Goal: Task Accomplishment & Management: Manage account settings

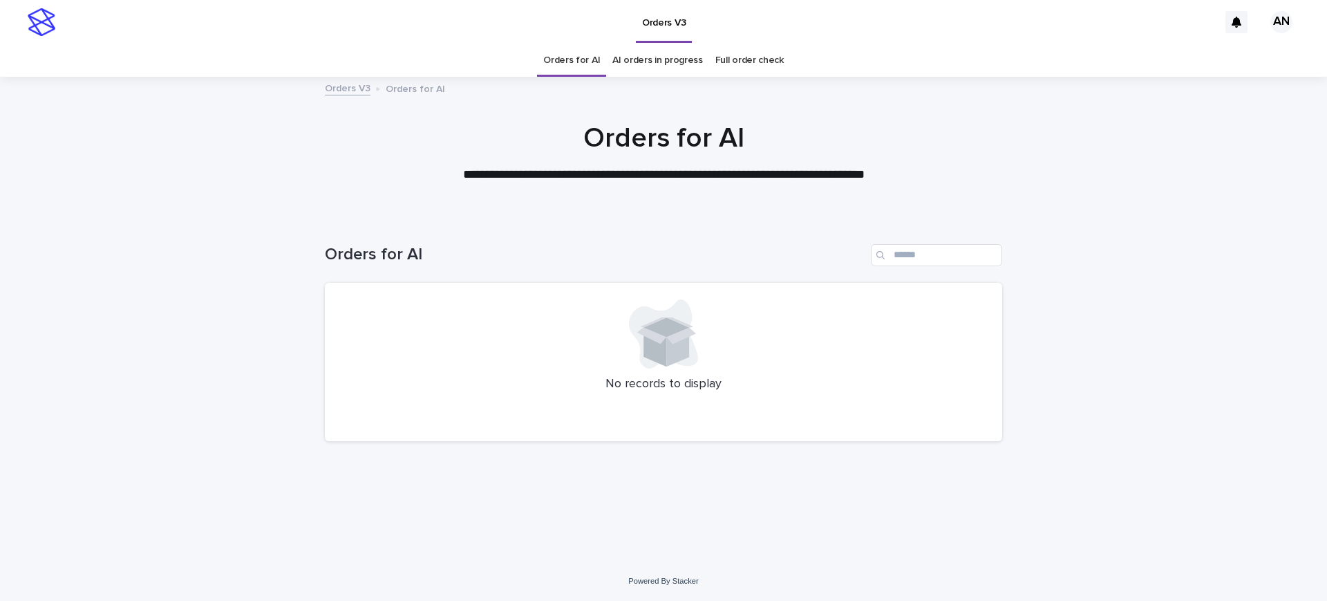
click at [1170, 203] on div at bounding box center [663, 146] width 1327 height 138
click at [716, 50] on link "Full order check" at bounding box center [749, 60] width 68 height 32
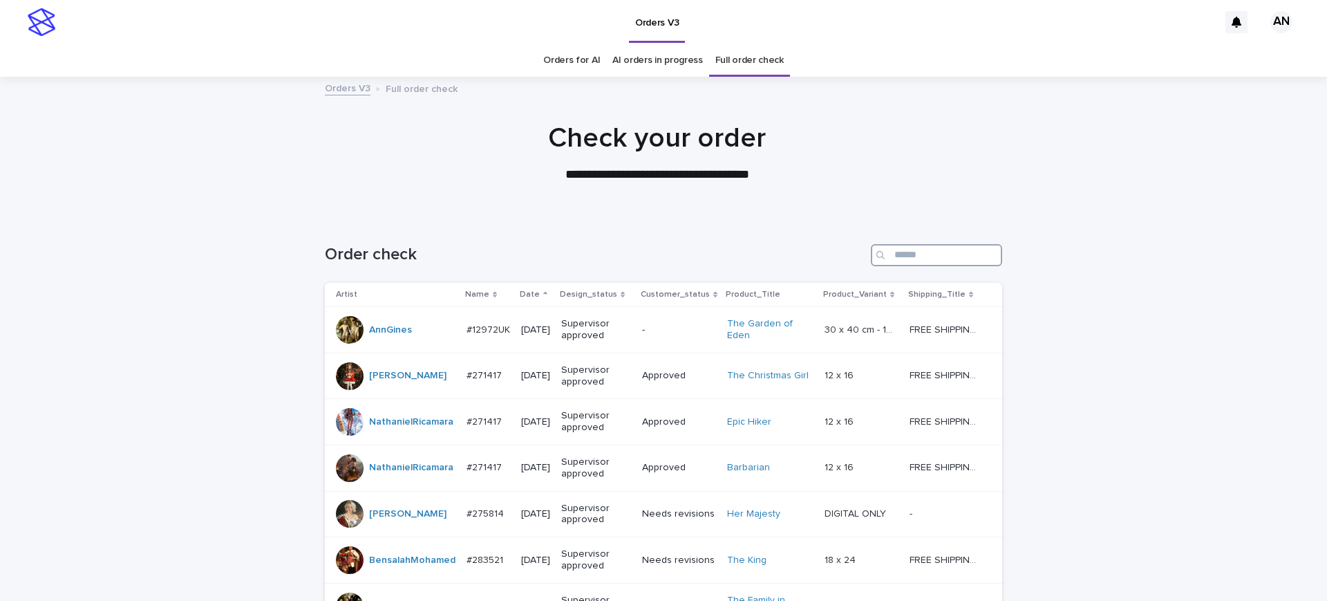
click at [901, 261] on input "Search" at bounding box center [936, 255] width 131 height 22
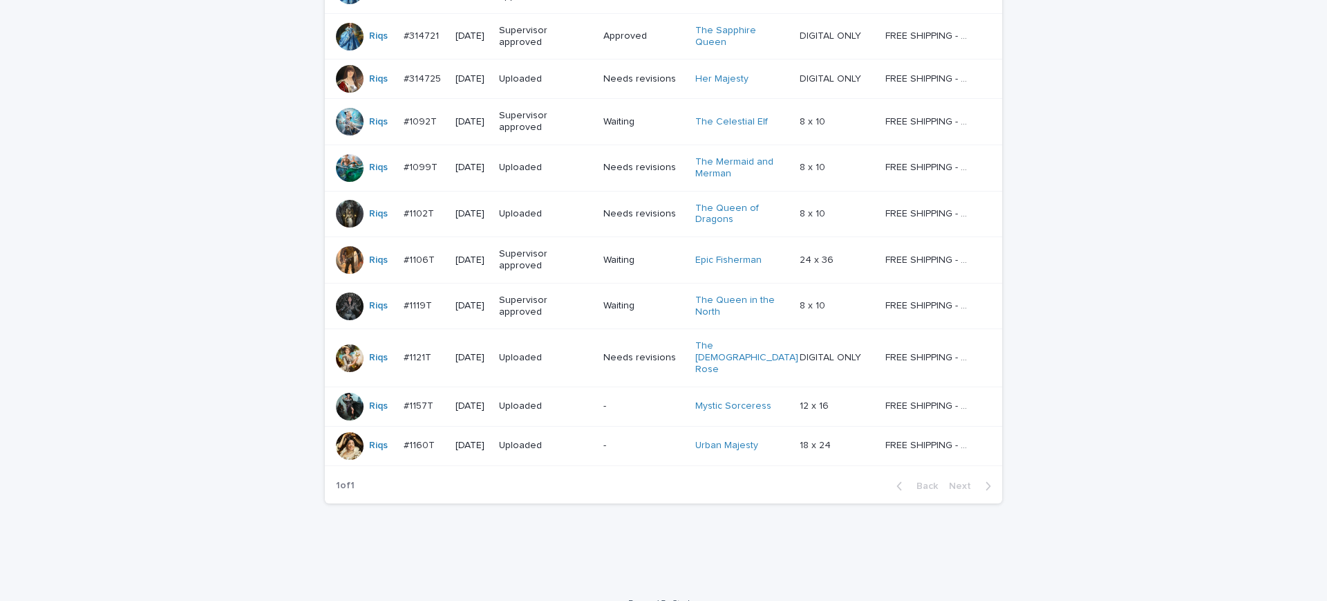
scroll to position [343, 0]
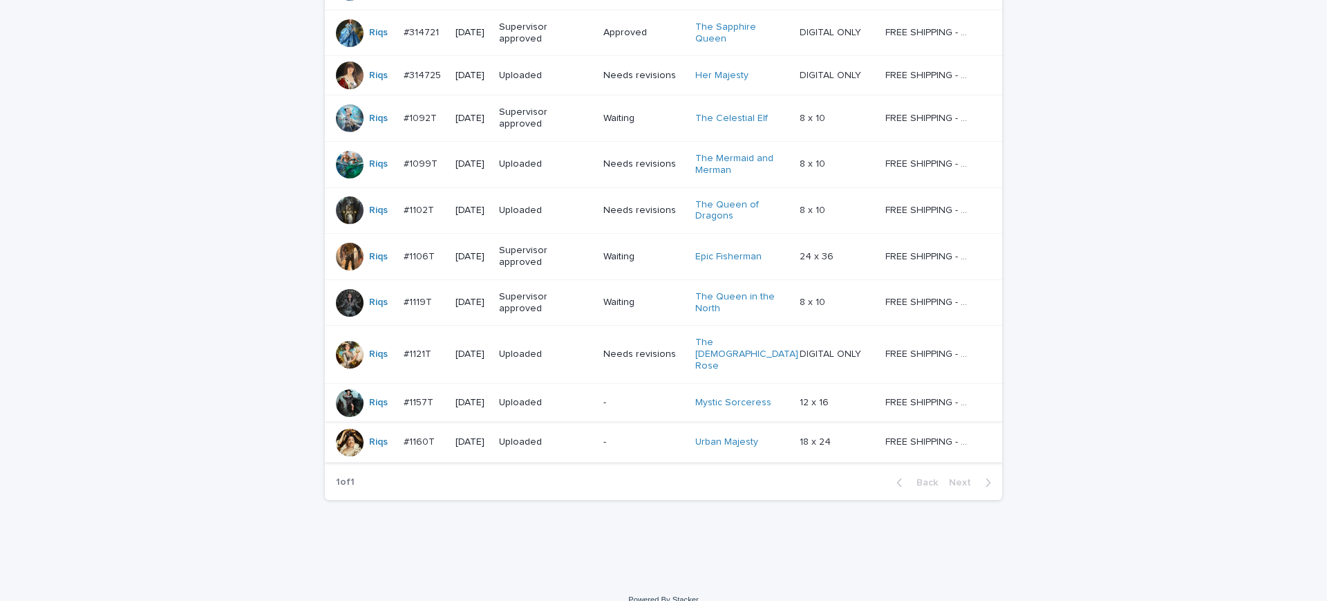
type input "***"
click at [934, 433] on p "FREE SHIPPING - preview in 1-2 business days, after your approval delivery will…" at bounding box center [929, 440] width 89 height 15
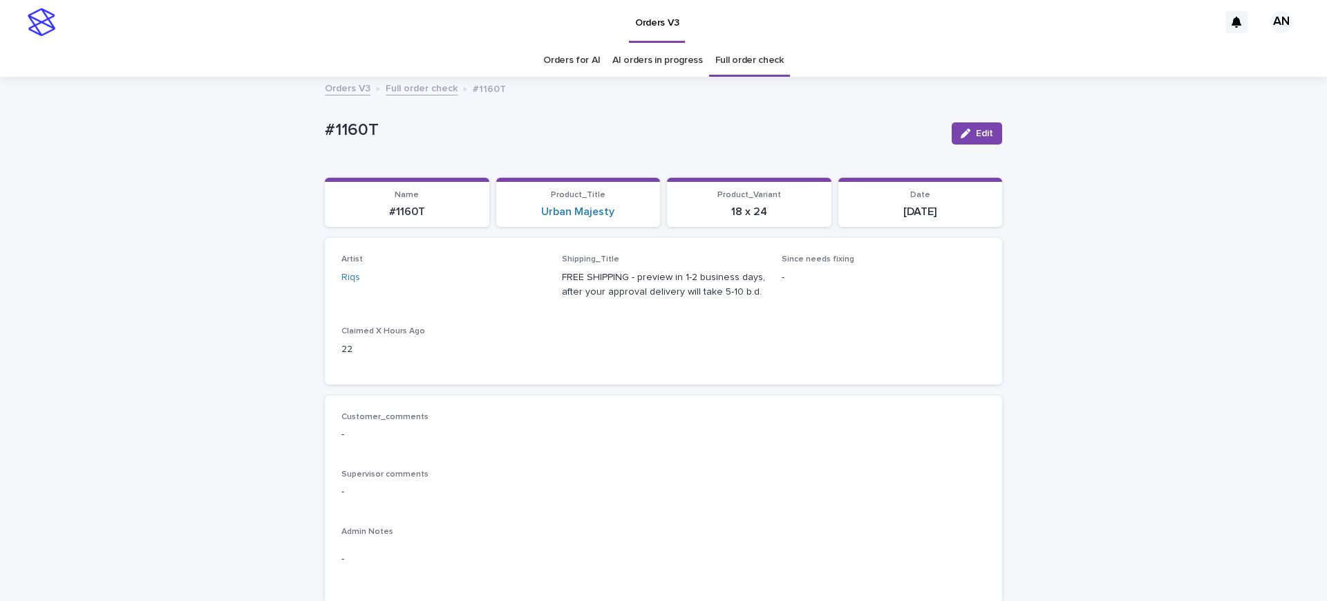
click at [564, 57] on link "Orders for AI" at bounding box center [571, 60] width 57 height 32
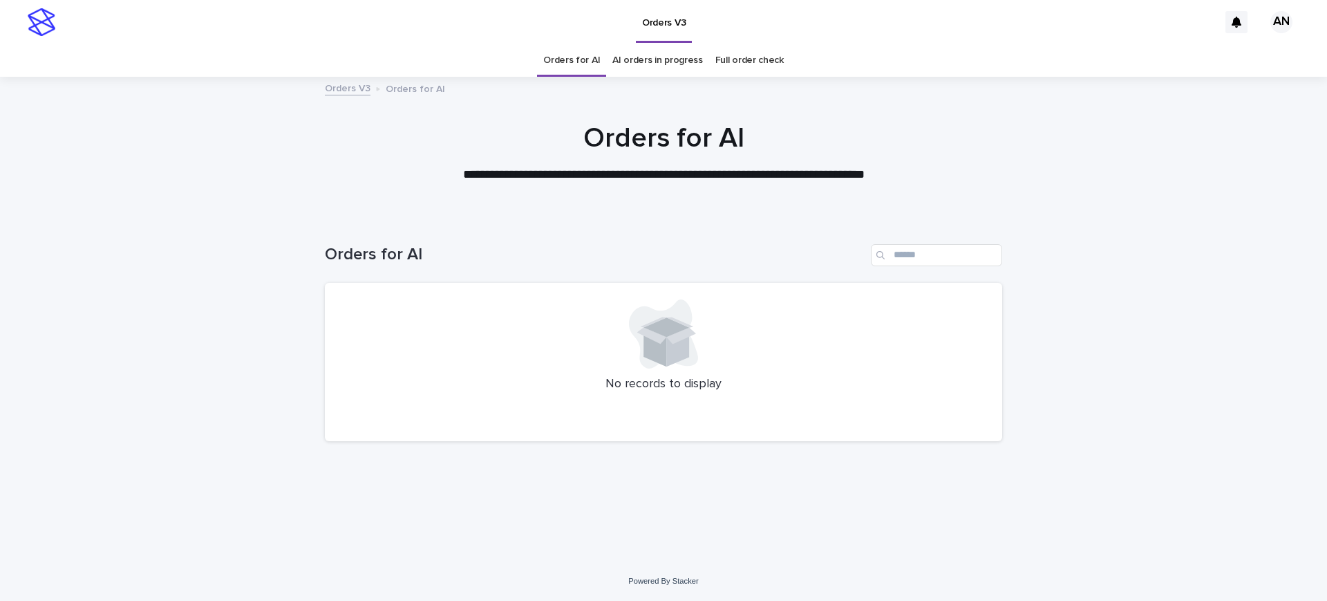
click at [1159, 386] on div "Loading... Saving… Loading... Saving… Orders for AI No records to display" at bounding box center [663, 388] width 1327 height 345
click at [373, 130] on h1 "Orders for AI" at bounding box center [663, 138] width 677 height 33
click at [1155, 199] on div at bounding box center [663, 146] width 1327 height 138
click at [679, 60] on link "AI orders in progress" at bounding box center [657, 60] width 91 height 32
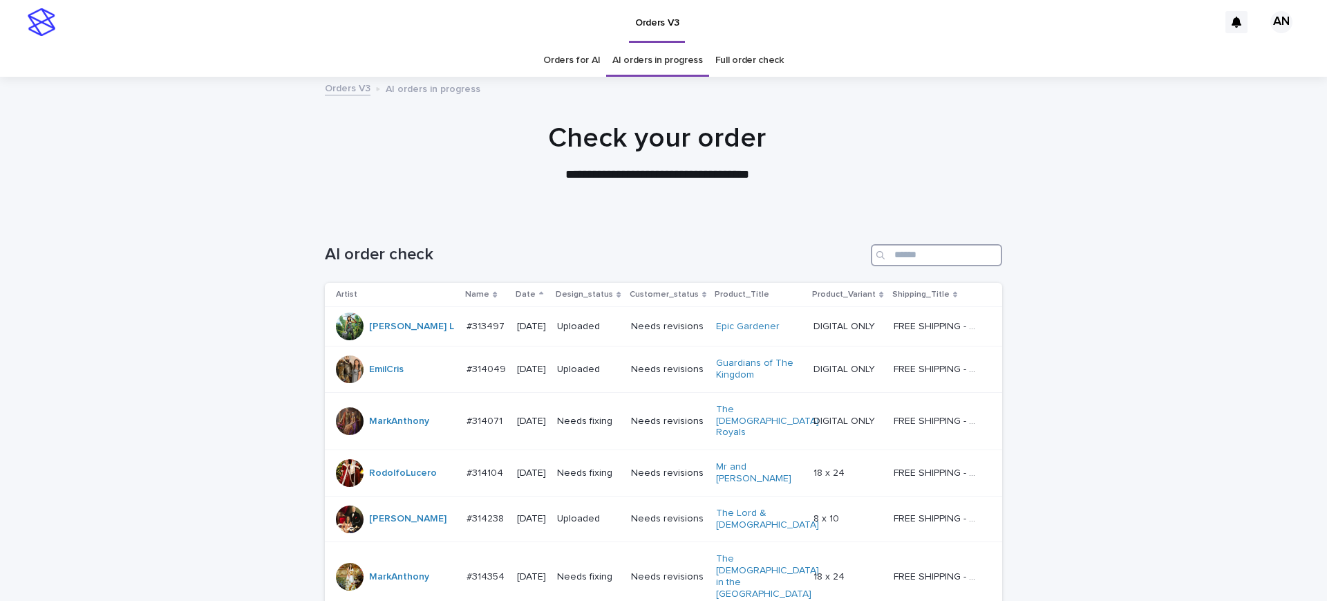
click at [927, 247] on input "Search" at bounding box center [936, 255] width 131 height 22
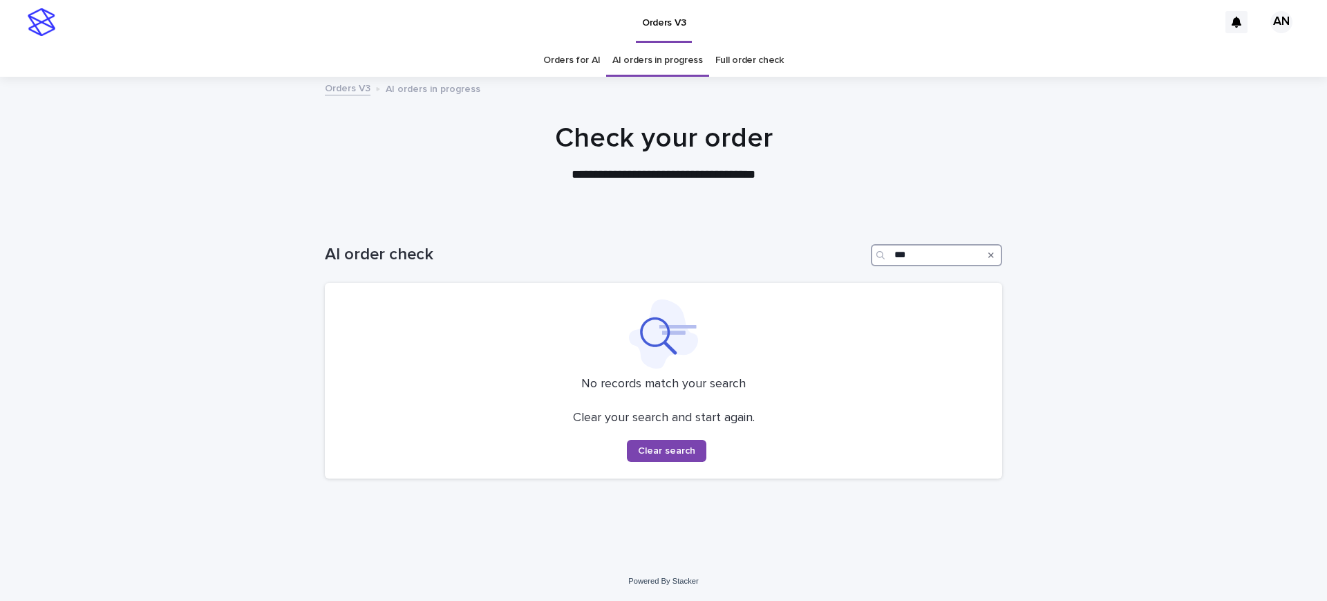
type input "***"
click at [567, 59] on link "Orders for AI" at bounding box center [571, 60] width 57 height 32
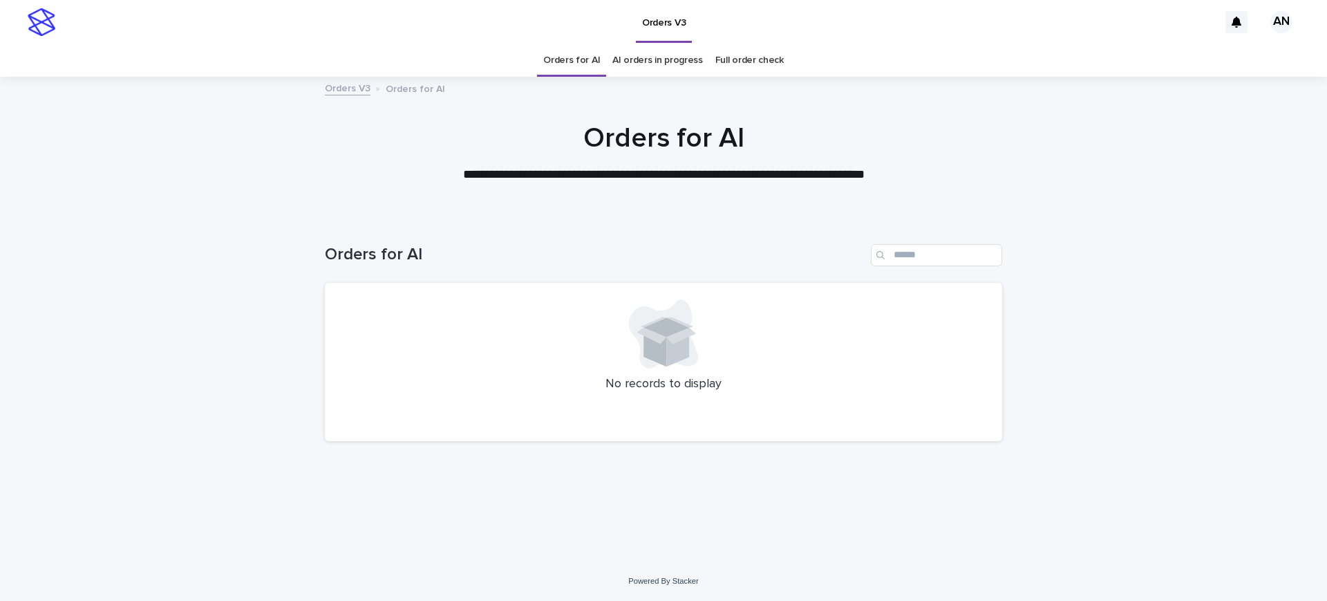
click at [1101, 288] on div "Loading... Saving… Loading... Saving… Orders for AI No records to display" at bounding box center [663, 388] width 1327 height 345
click at [1075, 412] on div "Loading... Saving… Loading... Saving… Orders for AI No records to display" at bounding box center [663, 388] width 1327 height 345
click at [676, 63] on link "AI orders in progress" at bounding box center [657, 60] width 91 height 32
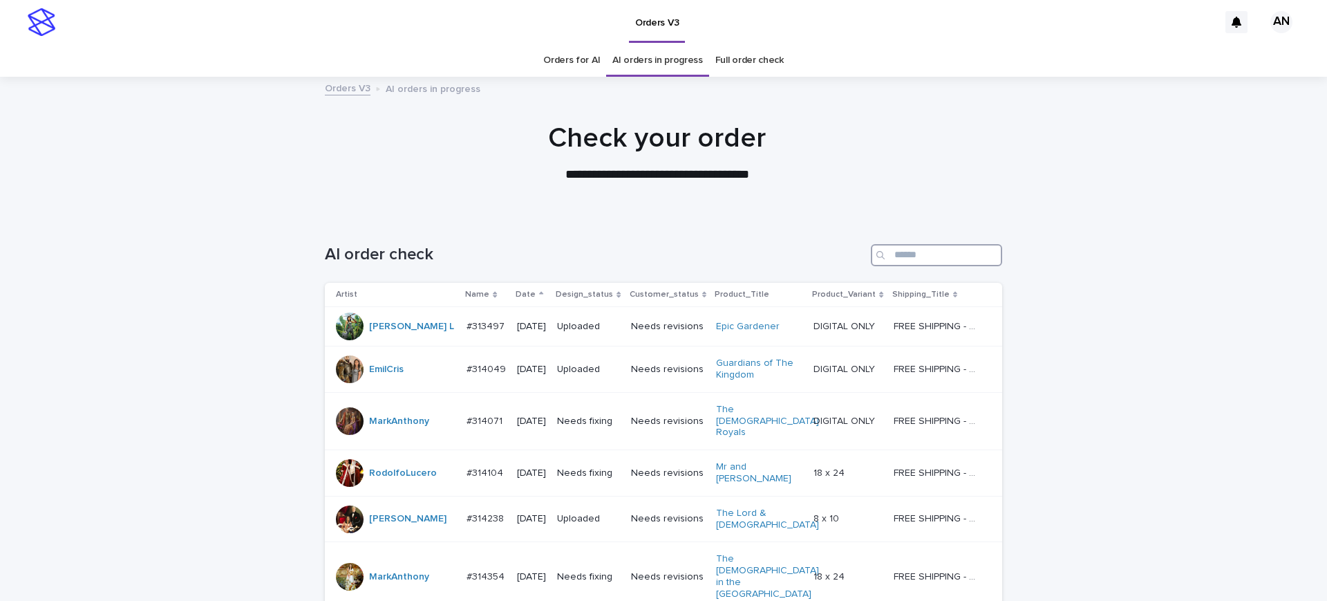
click at [960, 259] on input "Search" at bounding box center [936, 255] width 131 height 22
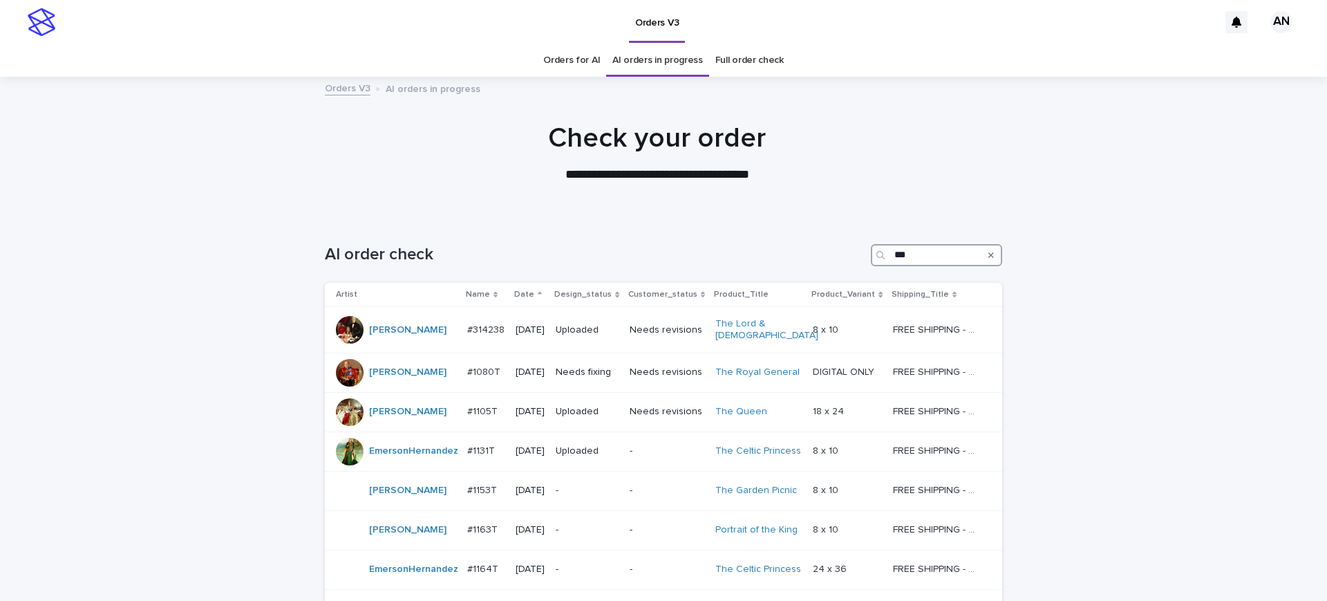
scroll to position [238, 0]
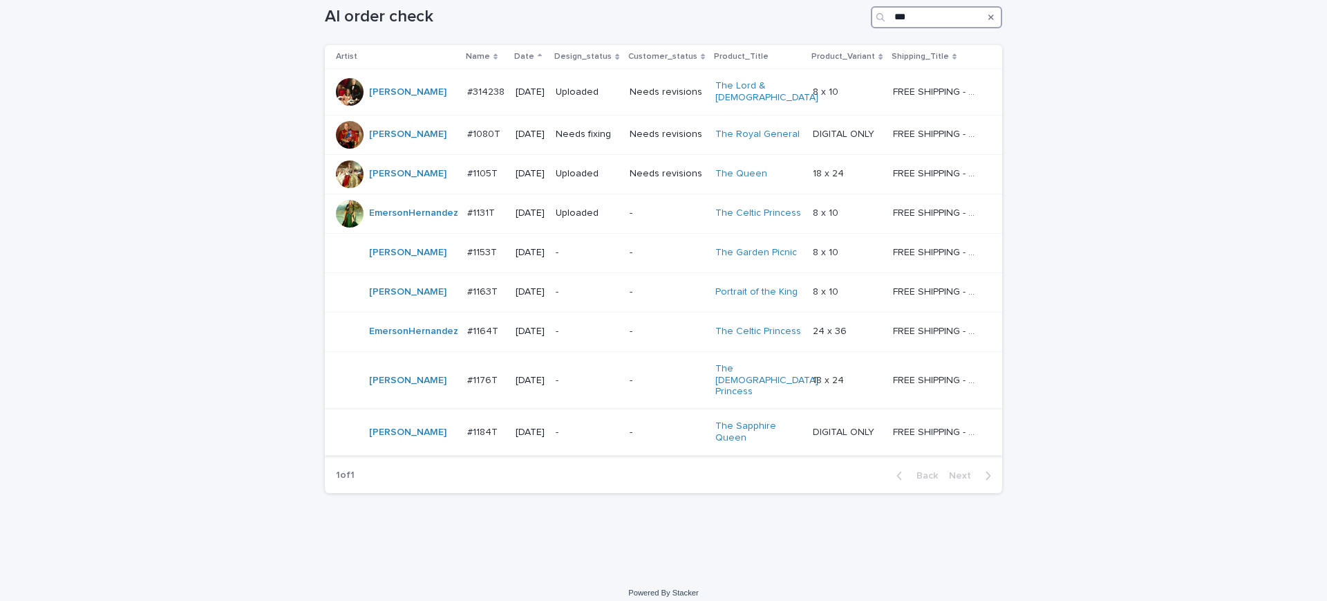
type input "***"
click at [921, 425] on p "FREE SHIPPING - preview in 1-2 business days, after your approval delivery will…" at bounding box center [937, 431] width 89 height 15
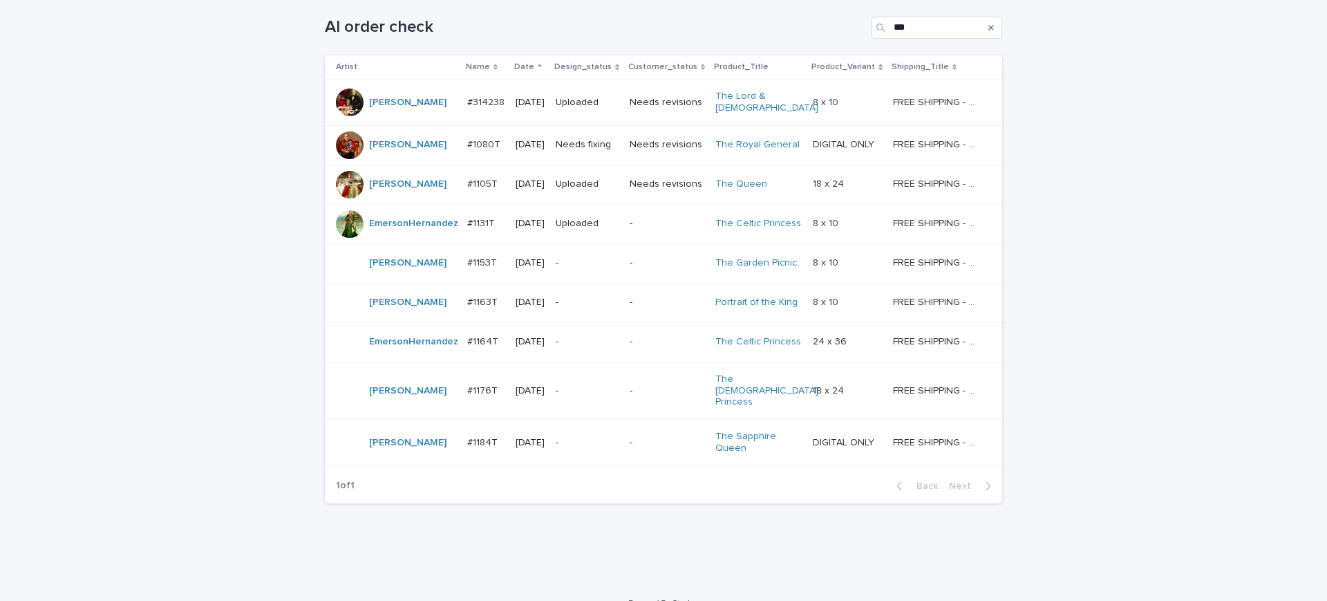
scroll to position [238, 0]
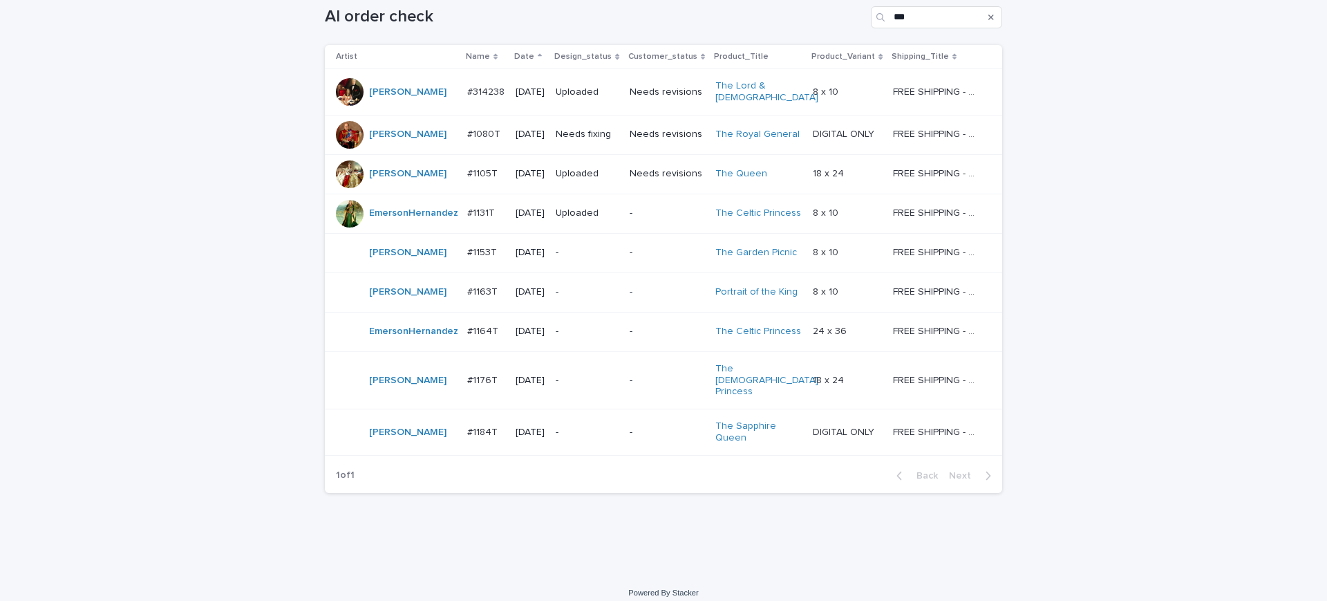
click at [933, 301] on div "FREE SHIPPING - preview in 1-2 business days, after your approval delivery will…" at bounding box center [936, 292] width 87 height 23
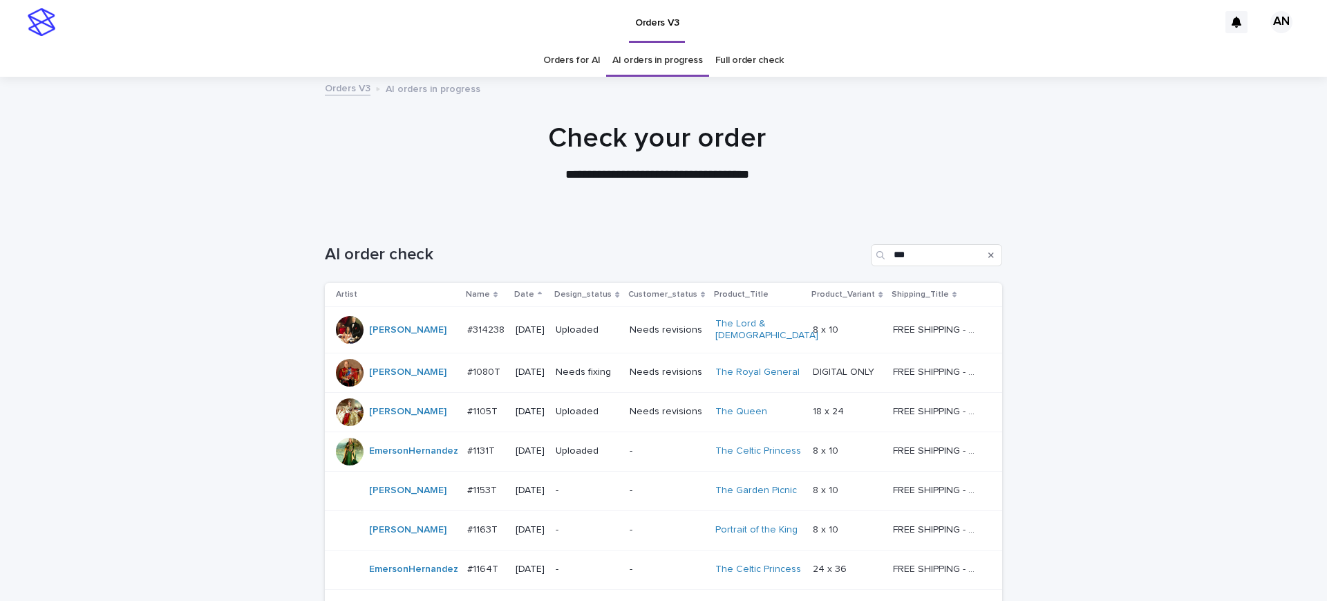
click at [583, 58] on link "Orders for AI" at bounding box center [571, 60] width 57 height 32
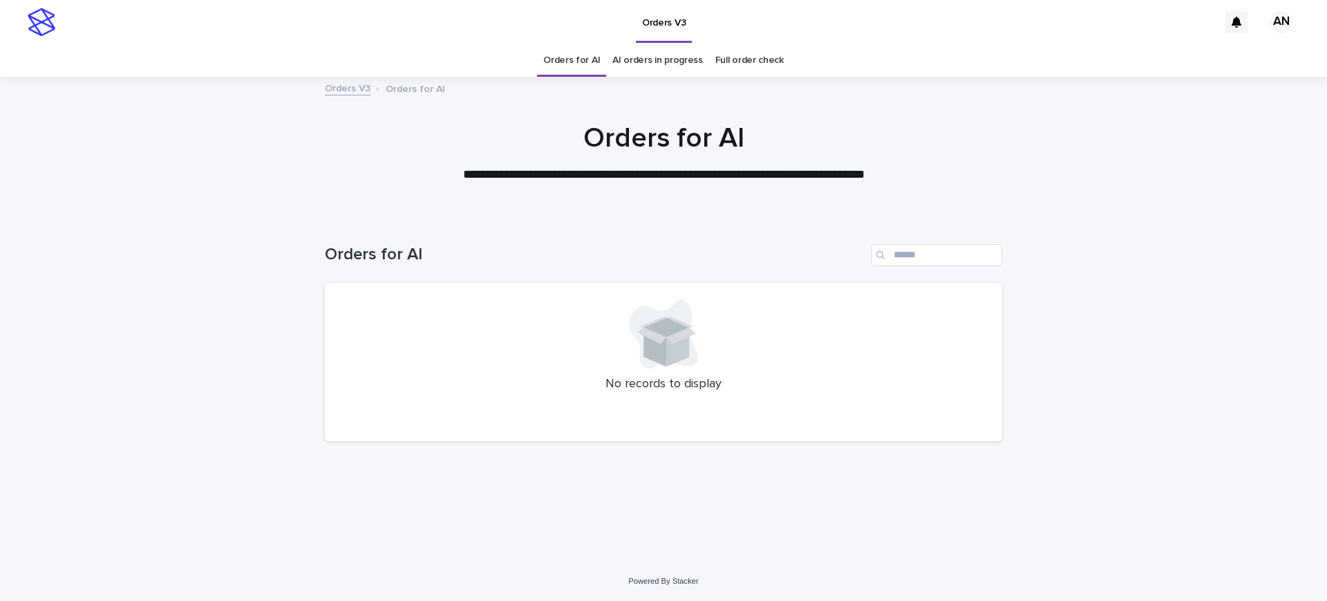
click at [1175, 297] on div "Loading... Saving… Loading... Saving… Orders for AI No records to display" at bounding box center [663, 388] width 1327 height 345
click at [328, 175] on div "**********" at bounding box center [663, 153] width 691 height 62
click at [1057, 241] on div "Loading... Saving… Loading... Saving… Orders for AI No records to display" at bounding box center [663, 388] width 1327 height 345
click at [684, 56] on link "AI orders in progress" at bounding box center [657, 60] width 91 height 32
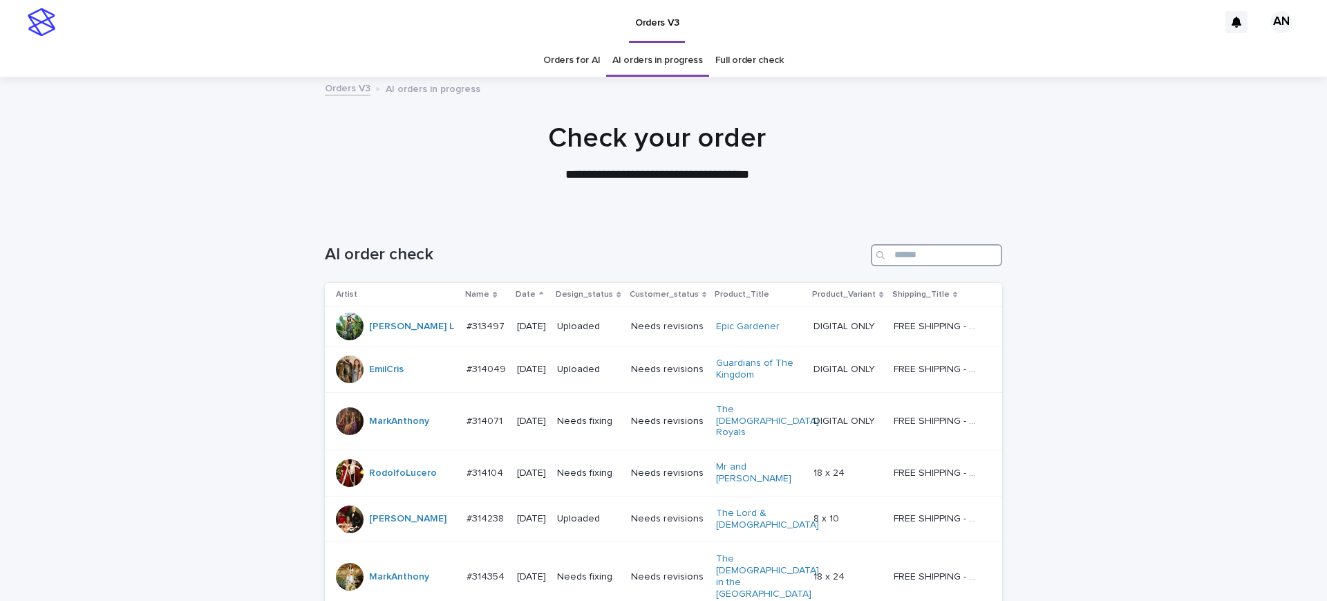
click at [935, 261] on input "Search" at bounding box center [936, 255] width 131 height 22
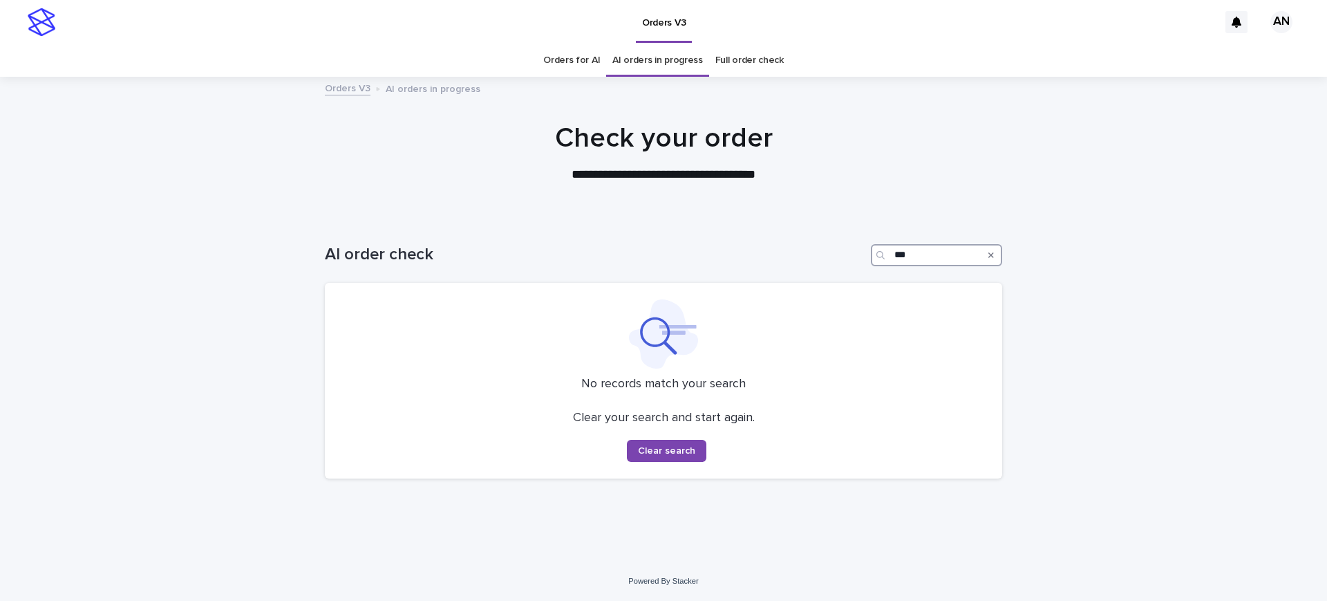
type input "***"
click at [584, 58] on link "Orders for AI" at bounding box center [571, 60] width 57 height 32
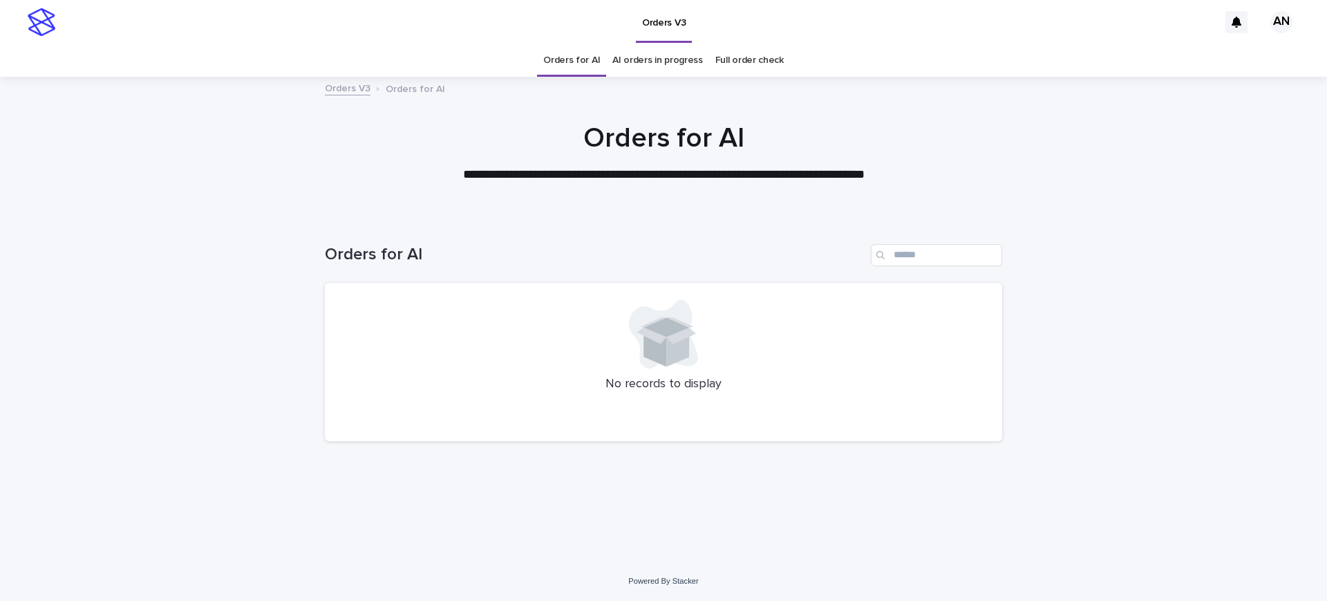
click at [1138, 291] on div "Loading... Saving… Loading... Saving… Orders for AI No records to display" at bounding box center [663, 388] width 1327 height 345
click at [986, 137] on h1 "Orders for AI" at bounding box center [663, 138] width 677 height 33
click at [1224, 351] on div "Loading... Saving… Loading... Saving… Orders for AI No records to display" at bounding box center [663, 388] width 1327 height 345
click at [1090, 257] on div "Loading... Saving… Loading... Saving… Orders for AI No records to display" at bounding box center [663, 388] width 1327 height 345
click at [1154, 248] on div "Loading... Saving… Loading... Saving… Orders for AI No records to display" at bounding box center [663, 388] width 1327 height 345
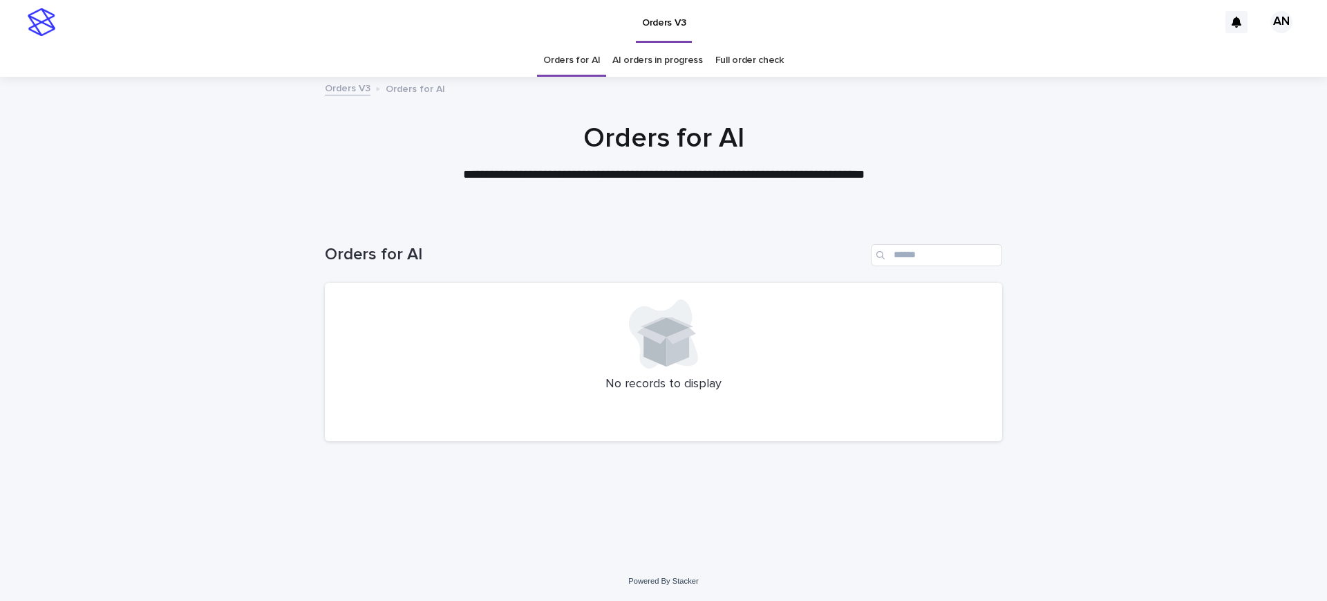
click at [1232, 344] on div "Loading... Saving… Loading... Saving… Orders for AI No records to display" at bounding box center [663, 388] width 1327 height 345
click at [1140, 198] on div at bounding box center [663, 146] width 1327 height 138
click at [1169, 310] on div "Loading... Saving… Loading... Saving… Orders for AI No records to display" at bounding box center [663, 388] width 1327 height 345
click at [843, 487] on div "Loading... Saving… Loading... Saving… Orders for AI No records to display" at bounding box center [663, 371] width 691 height 310
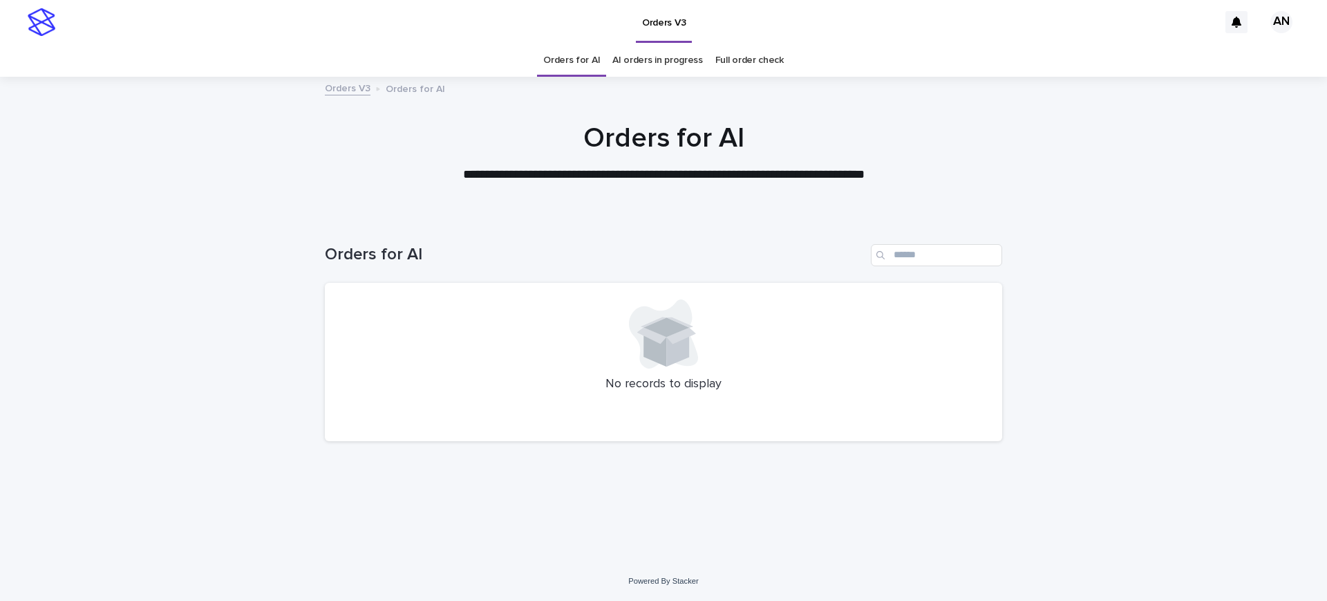
click at [1196, 278] on div "Loading... Saving… Loading... Saving… Orders for AI No records to display" at bounding box center [663, 388] width 1327 height 345
click at [1002, 165] on div "**********" at bounding box center [663, 153] width 691 height 62
click at [1134, 336] on div "Loading... Saving… Loading... Saving… Orders for AI No records to display" at bounding box center [663, 388] width 1327 height 345
click at [679, 62] on link "AI orders in progress" at bounding box center [657, 60] width 91 height 32
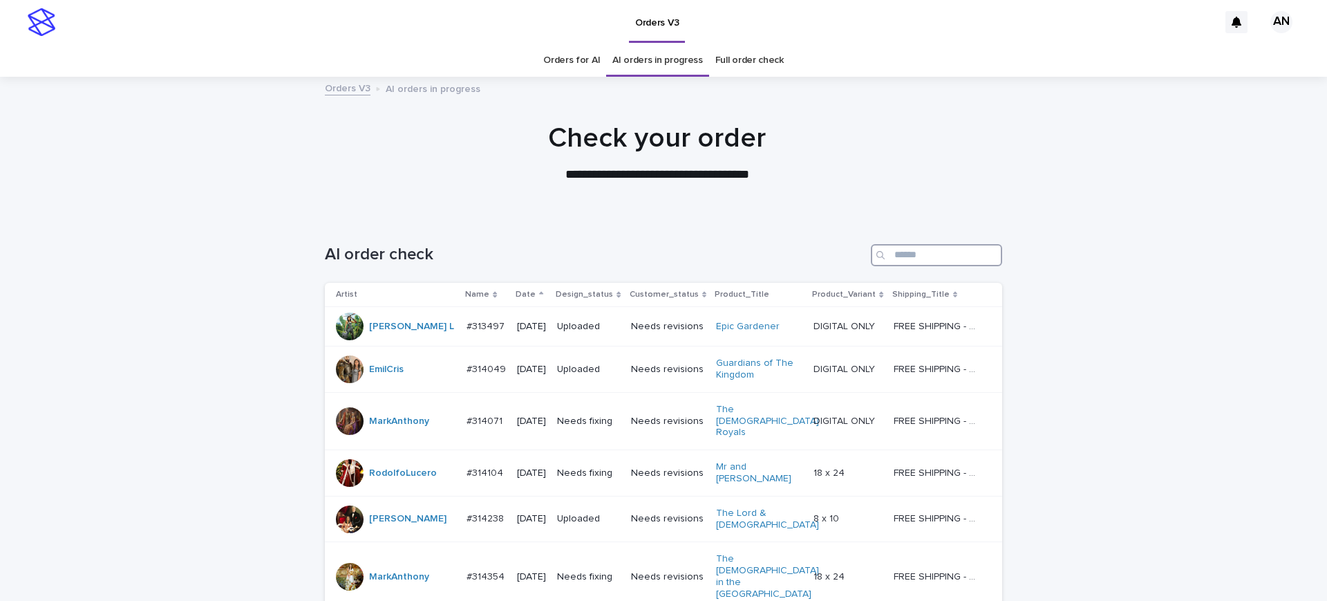
click at [919, 246] on input "Search" at bounding box center [936, 255] width 131 height 22
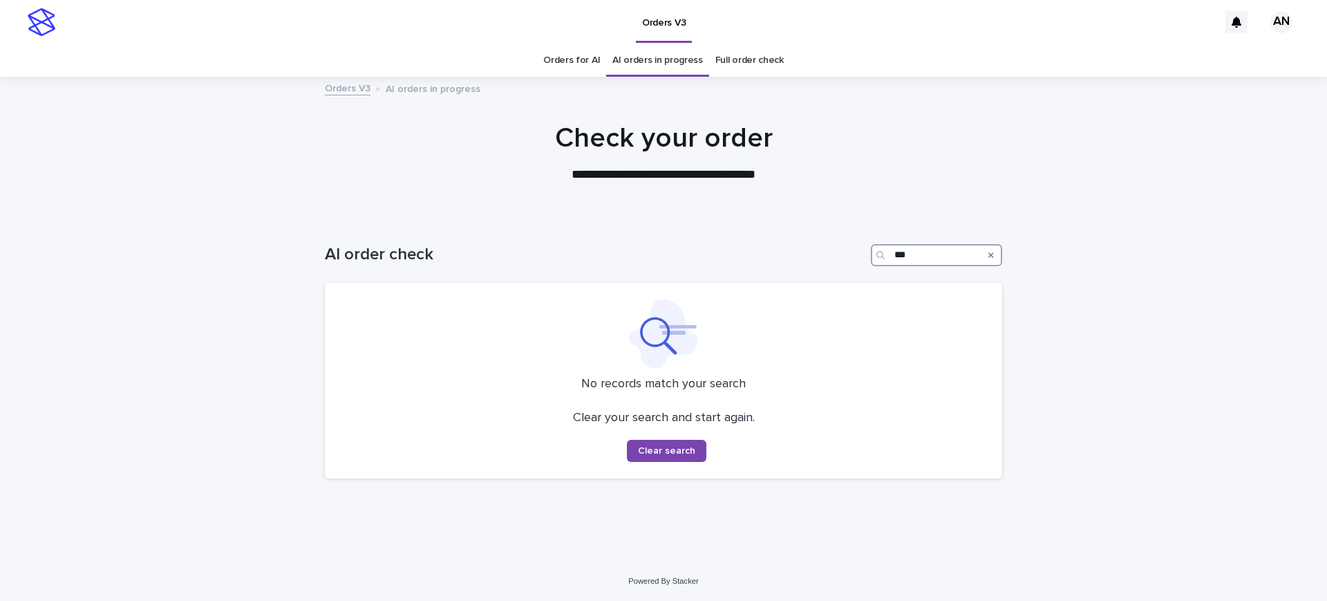
type input "***"
click at [563, 59] on link "Orders for AI" at bounding box center [571, 60] width 57 height 32
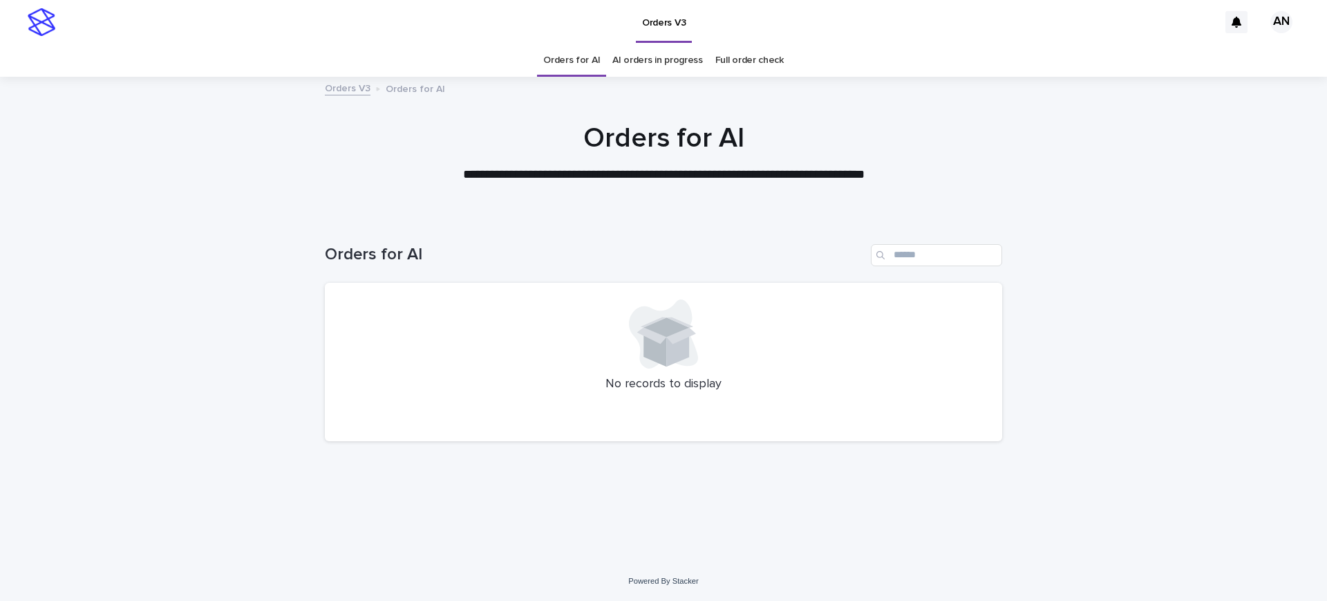
click at [1241, 265] on div "Loading... Saving… Loading... Saving… Orders for AI No records to display" at bounding box center [663, 388] width 1327 height 345
click at [1141, 253] on div "Loading... Saving… Loading... Saving… Orders for AI No records to display" at bounding box center [663, 388] width 1327 height 345
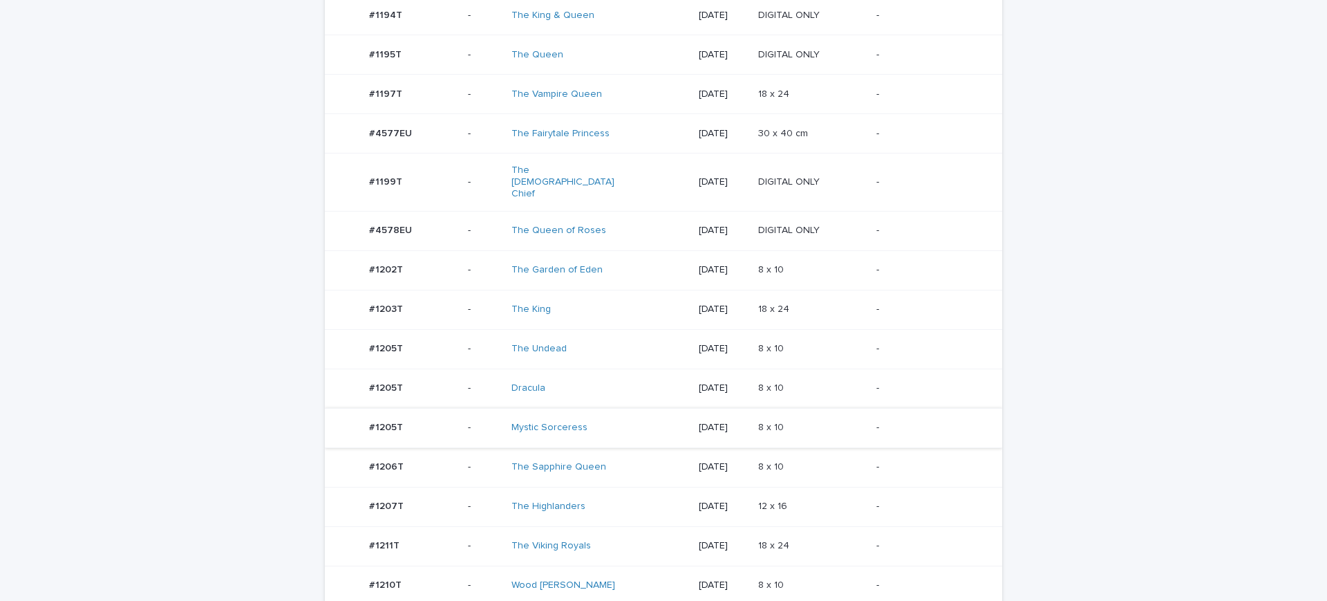
scroll to position [518, 0]
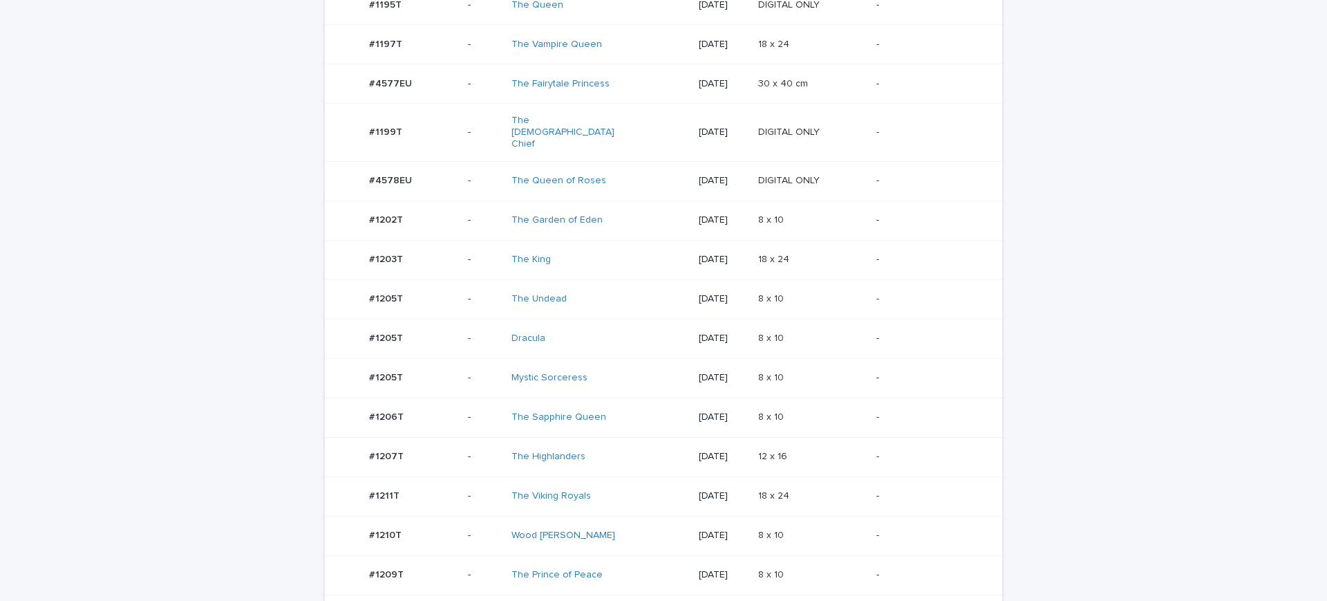
click at [883, 451] on p "-" at bounding box center [928, 457] width 104 height 12
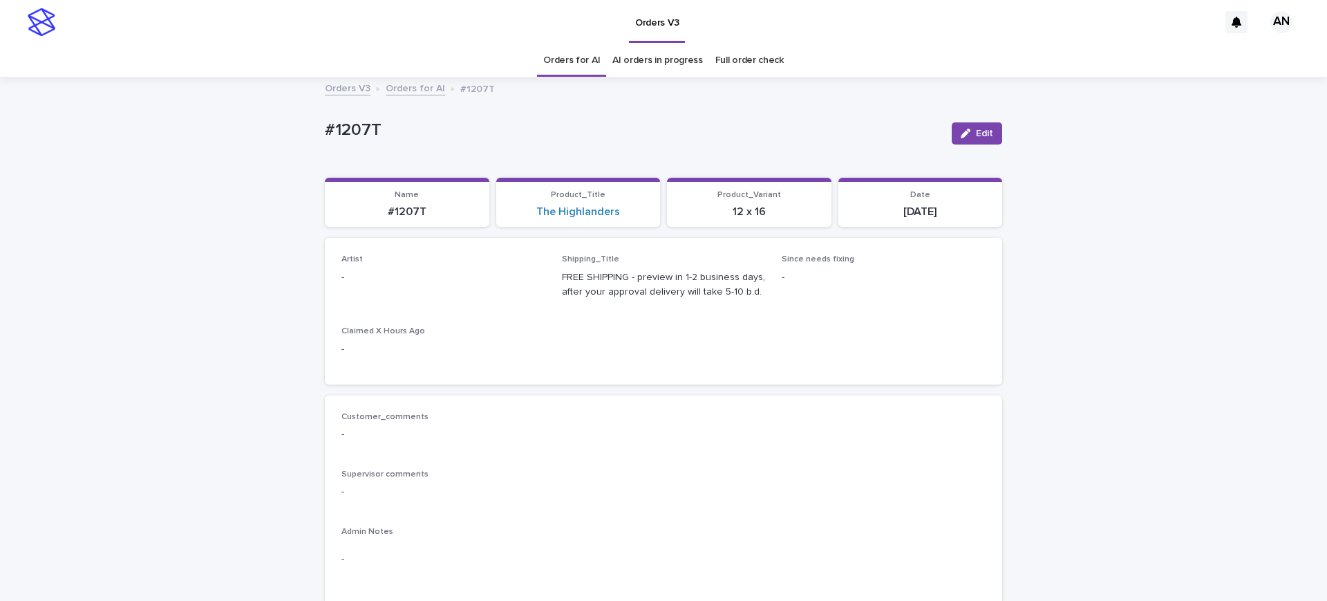
click at [991, 135] on button "Edit" at bounding box center [977, 133] width 50 height 22
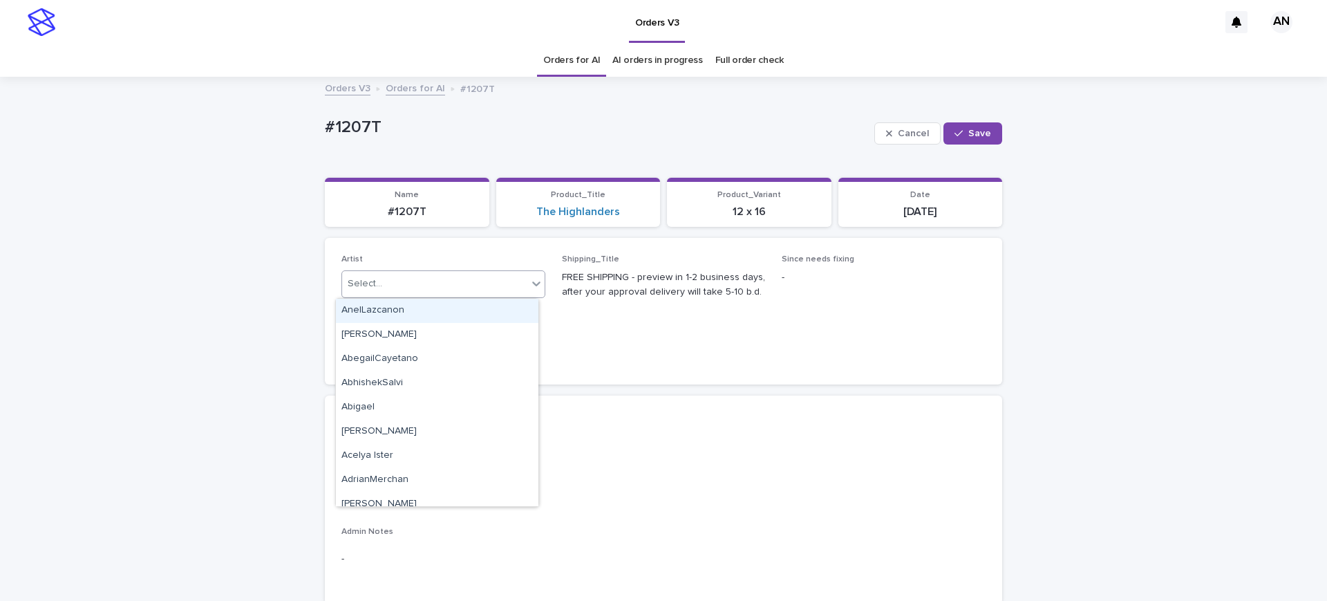
click at [512, 282] on div "Select..." at bounding box center [434, 283] width 185 height 23
paste input "****"
type input "****"
click at [460, 315] on div "AnastasiiaBila" at bounding box center [437, 311] width 203 height 24
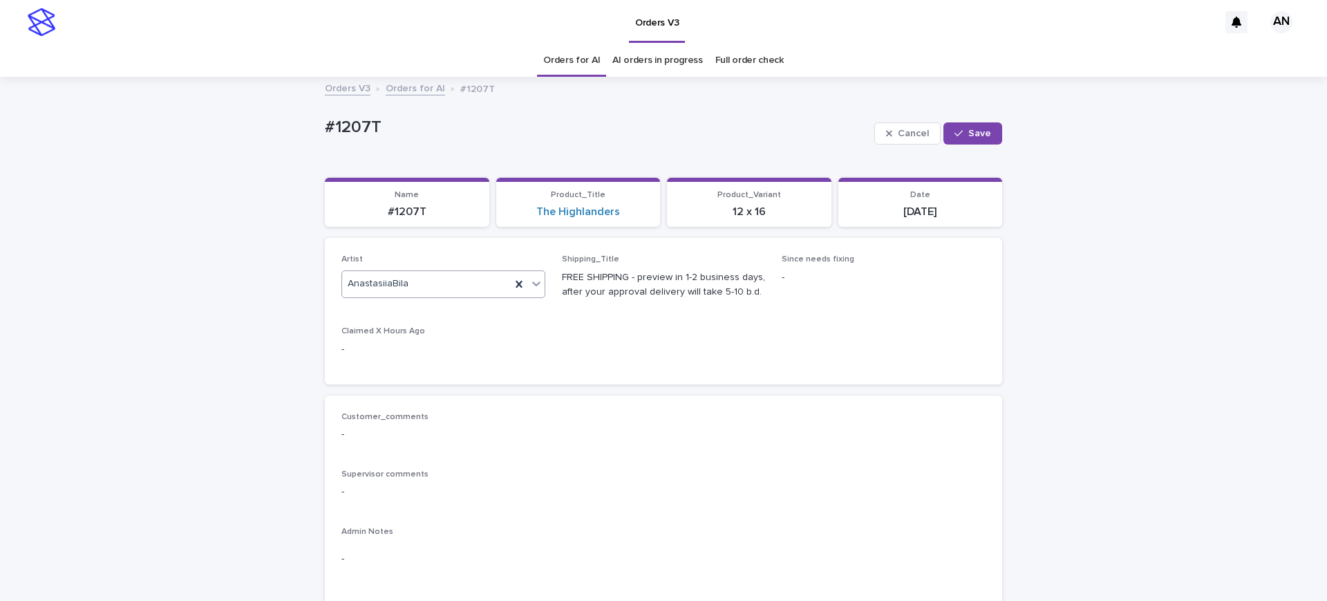
click at [970, 147] on div "Cancel Save" at bounding box center [938, 133] width 128 height 55
click at [970, 143] on button "Save" at bounding box center [973, 133] width 59 height 22
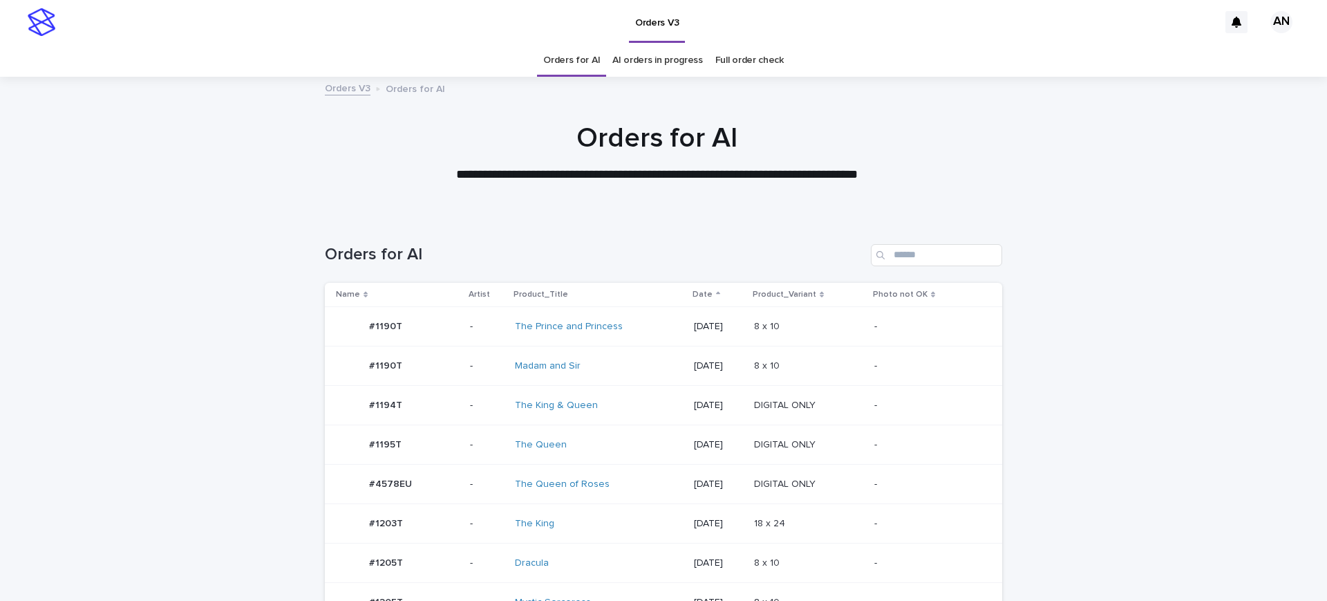
scroll to position [605, 0]
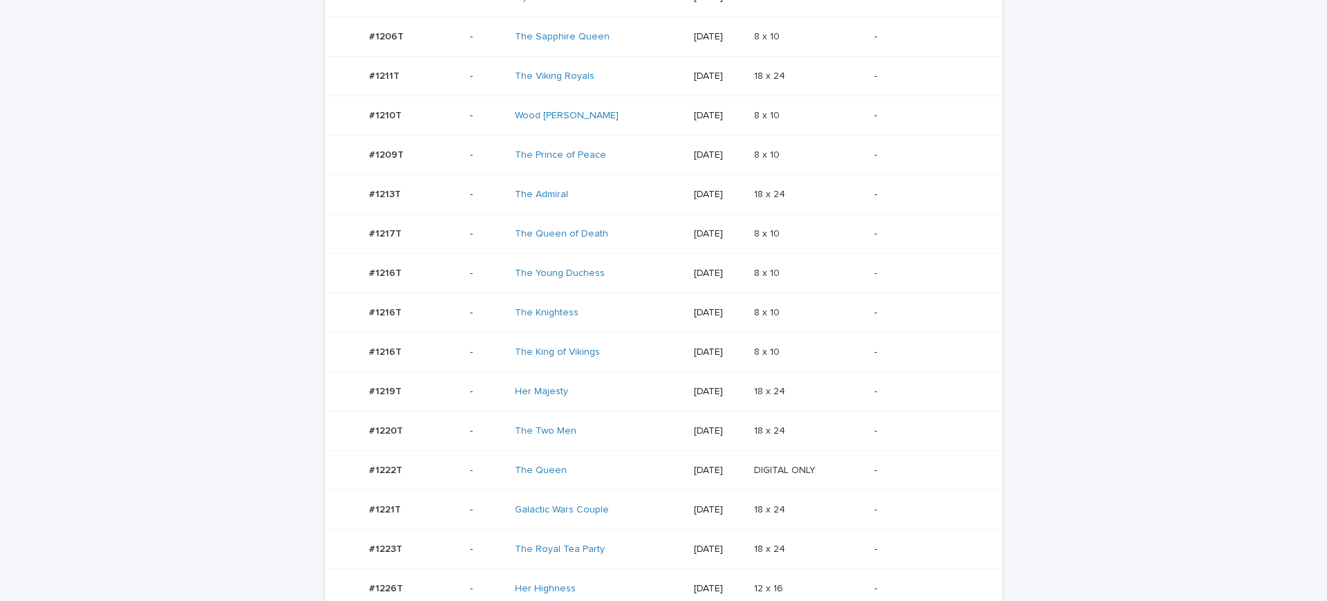
click at [888, 451] on td "-" at bounding box center [935, 470] width 133 height 39
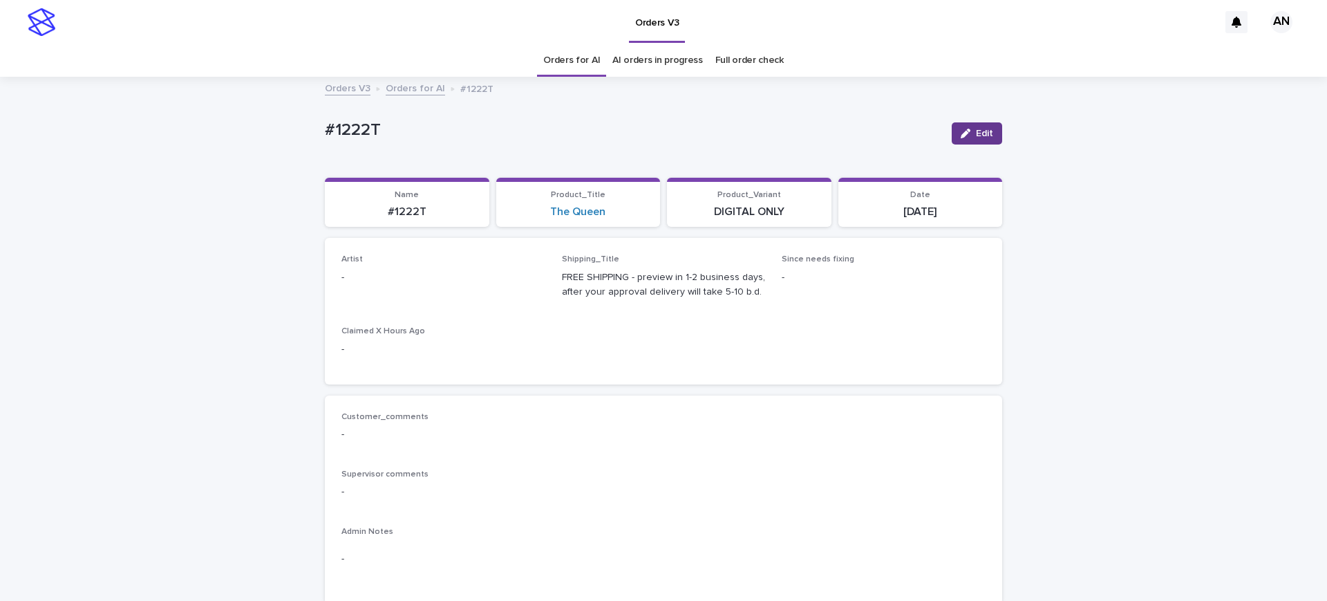
click at [963, 133] on icon "button" at bounding box center [966, 134] width 10 height 10
click at [474, 283] on div "Select..." at bounding box center [434, 283] width 185 height 23
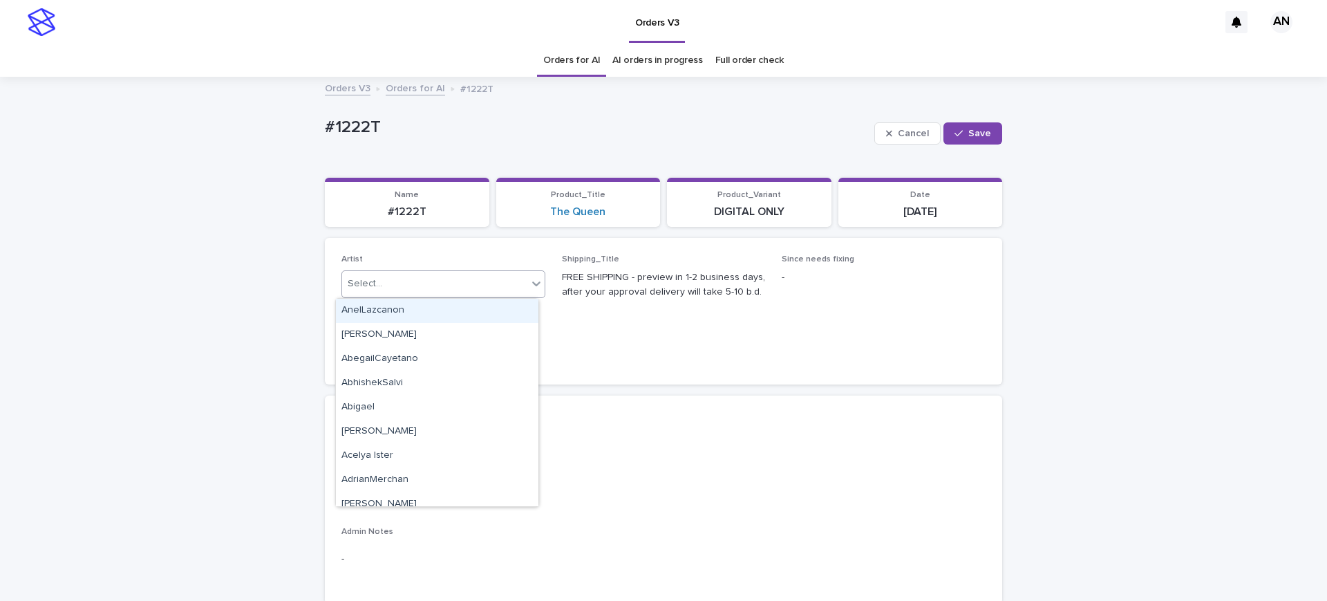
paste input "****"
type input "****"
click at [468, 311] on div "AnastasiiaBila" at bounding box center [437, 311] width 203 height 24
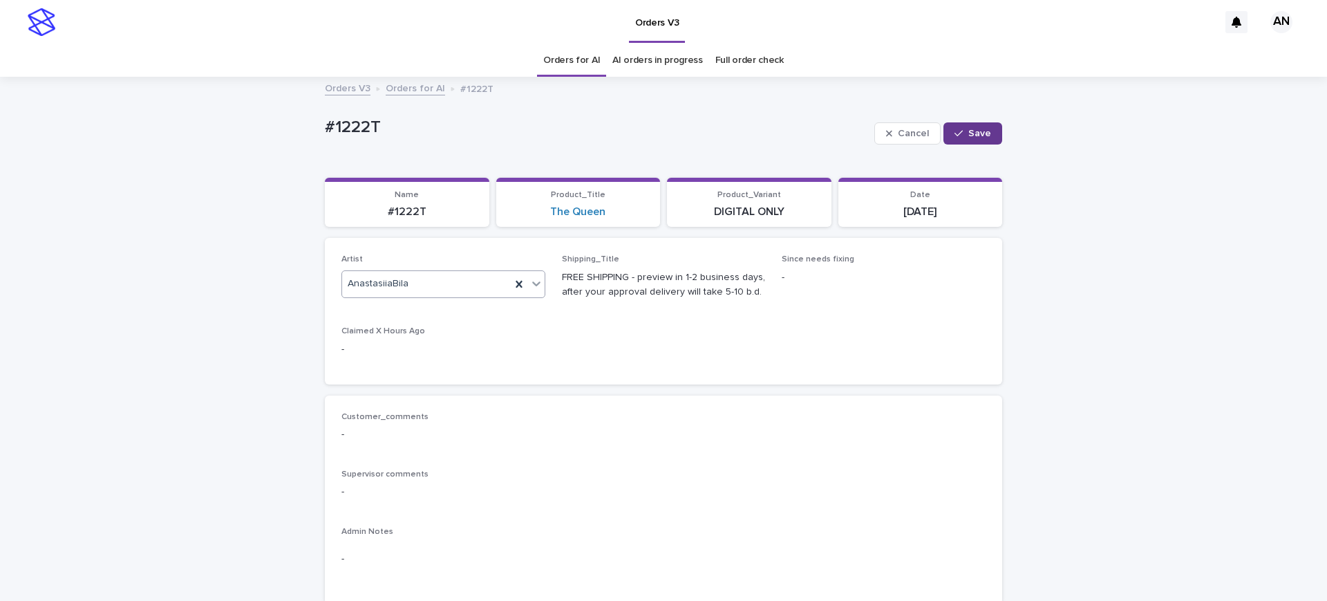
click at [959, 129] on div "button" at bounding box center [962, 134] width 14 height 10
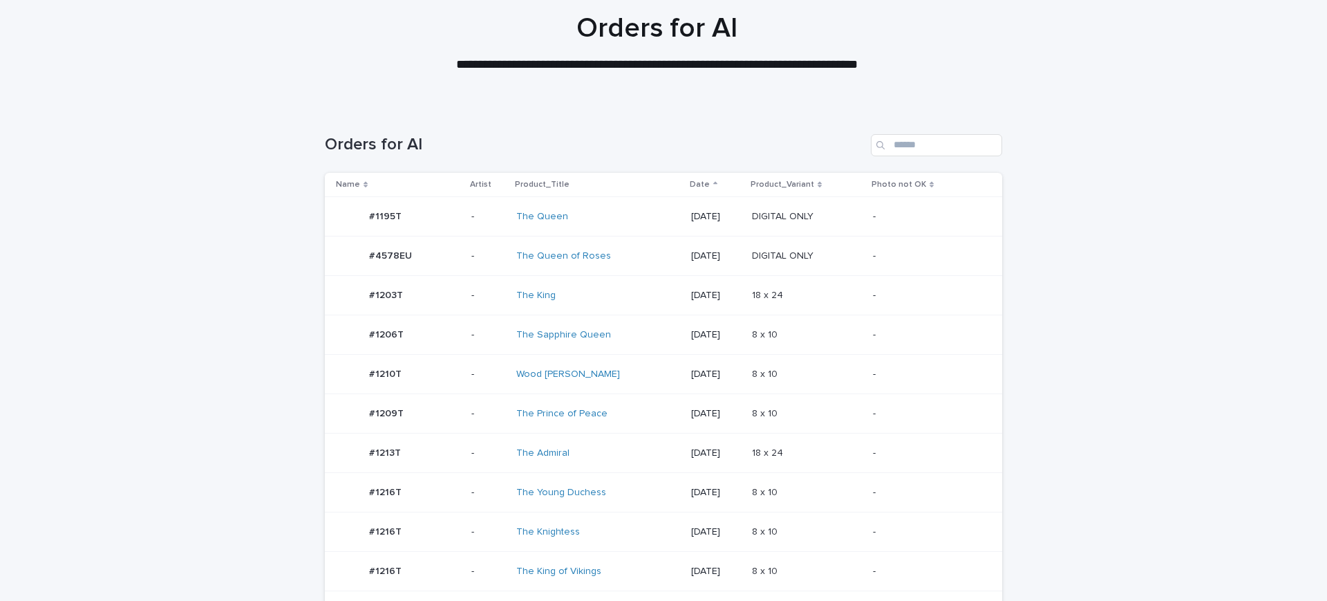
scroll to position [533, 0]
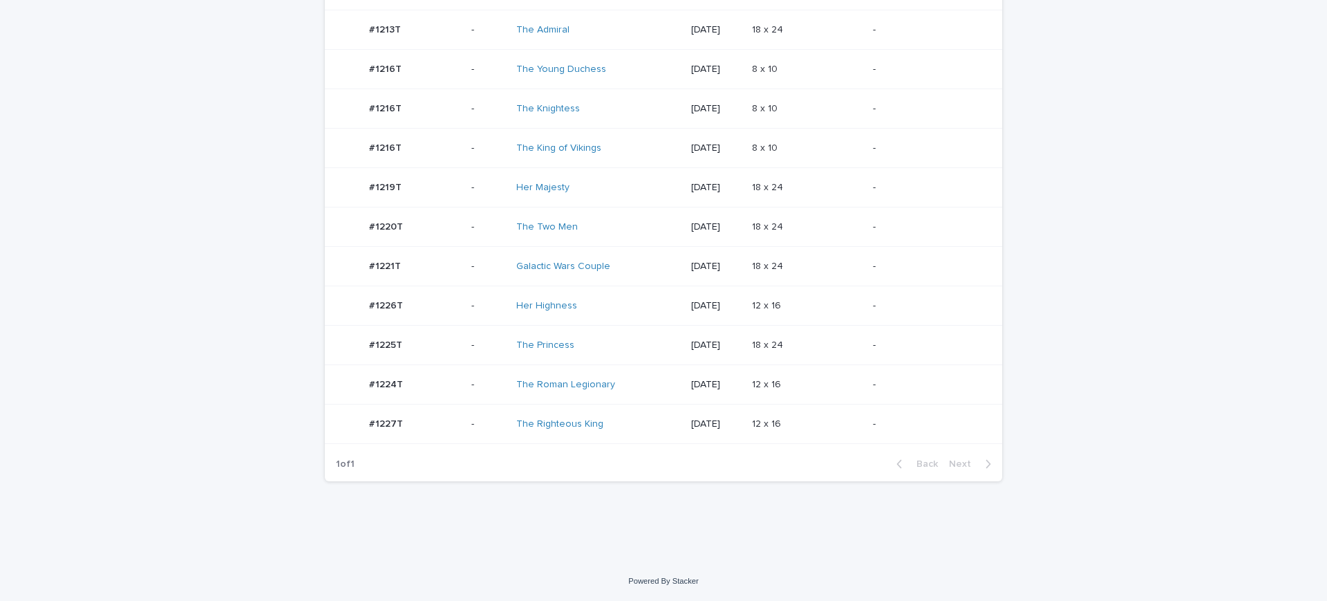
click at [798, 379] on p at bounding box center [807, 385] width 110 height 12
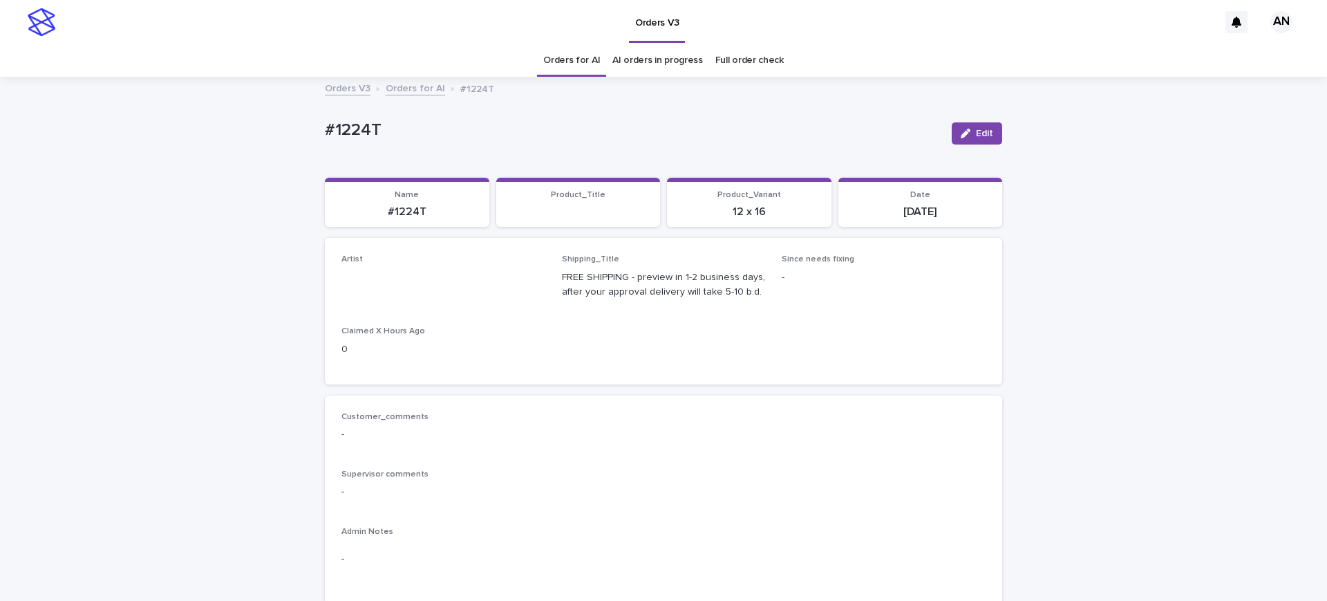
click at [979, 127] on button "Edit" at bounding box center [977, 133] width 50 height 22
click at [552, 61] on link "Orders for AI" at bounding box center [571, 60] width 57 height 32
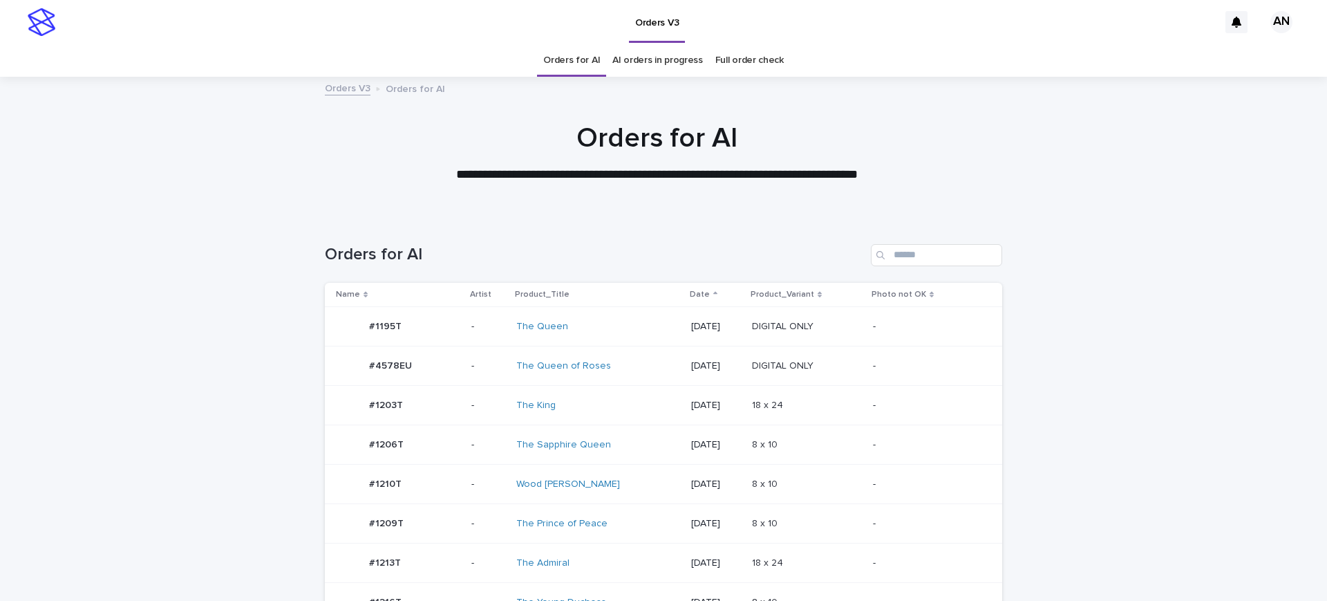
click at [848, 378] on td "DIGITAL ONLY DIGITAL ONLY" at bounding box center [807, 365] width 121 height 39
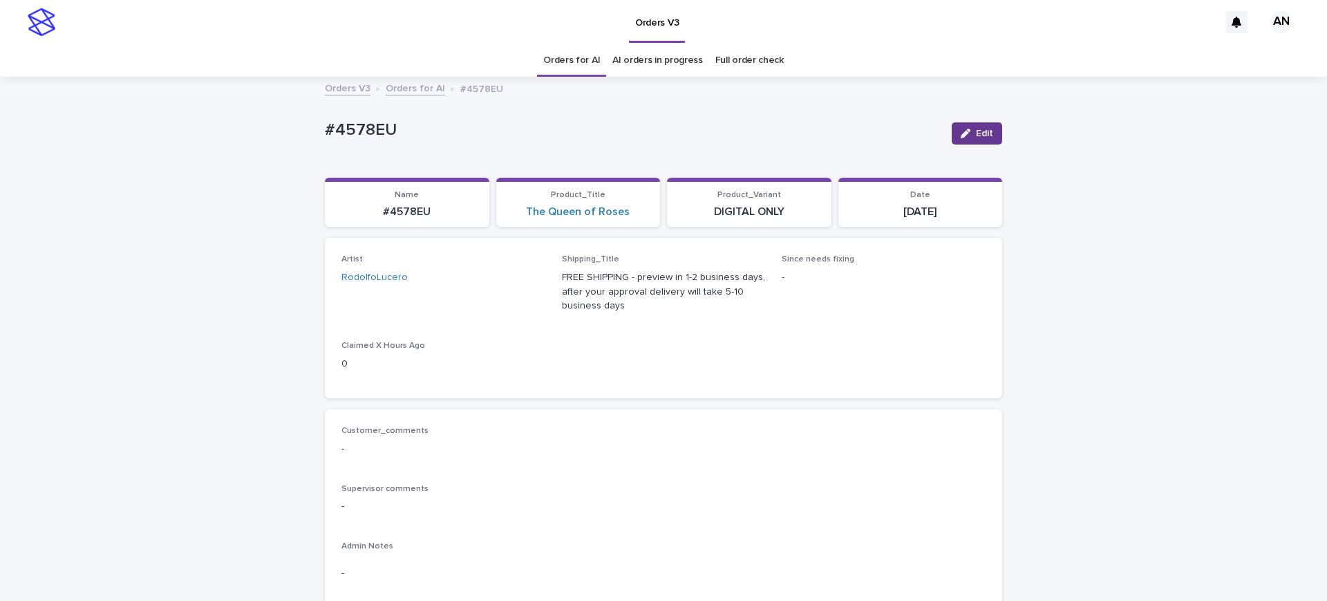
click at [965, 137] on div "button" at bounding box center [968, 134] width 15 height 10
click at [561, 56] on link "Orders for AI" at bounding box center [571, 60] width 57 height 32
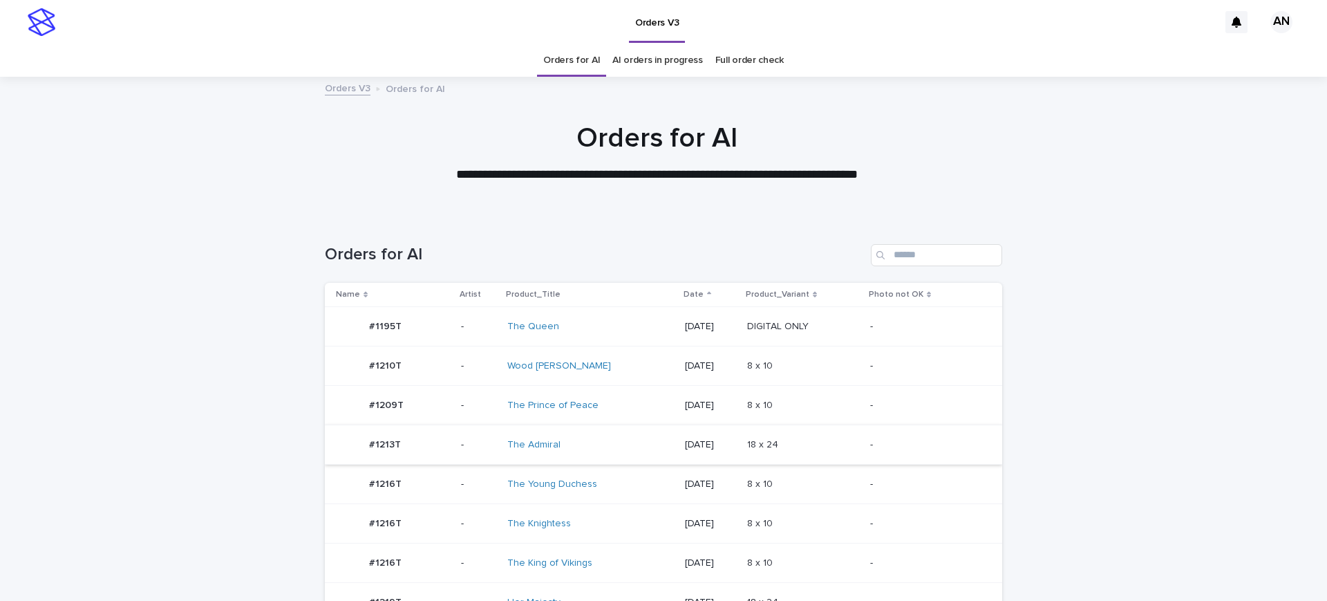
click at [855, 466] on td "8 x 10 8 x 10" at bounding box center [804, 484] width 124 height 39
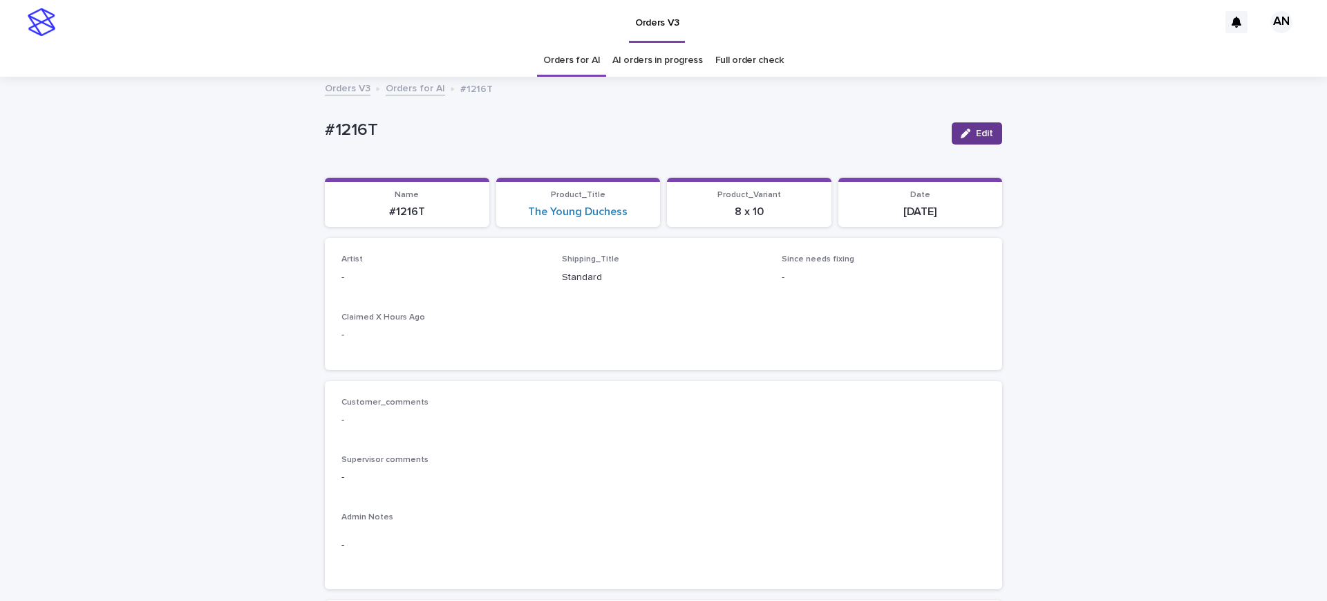
click at [985, 133] on span "Edit" at bounding box center [984, 134] width 17 height 10
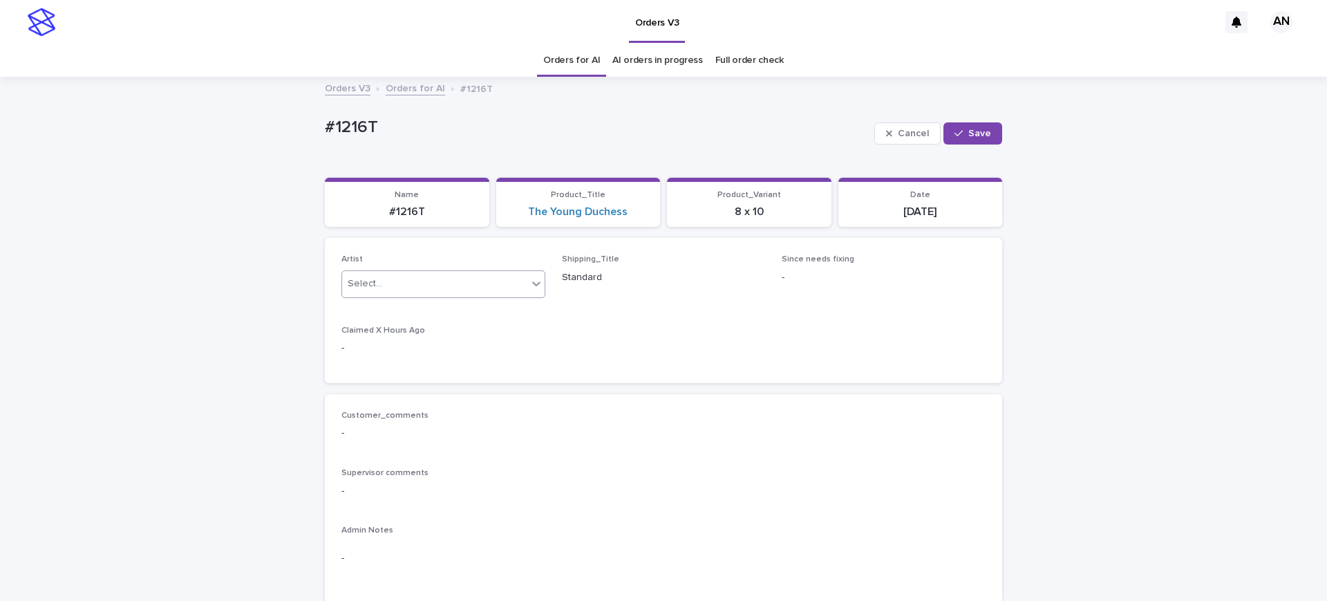
click at [470, 281] on div "Select..." at bounding box center [434, 283] width 185 height 23
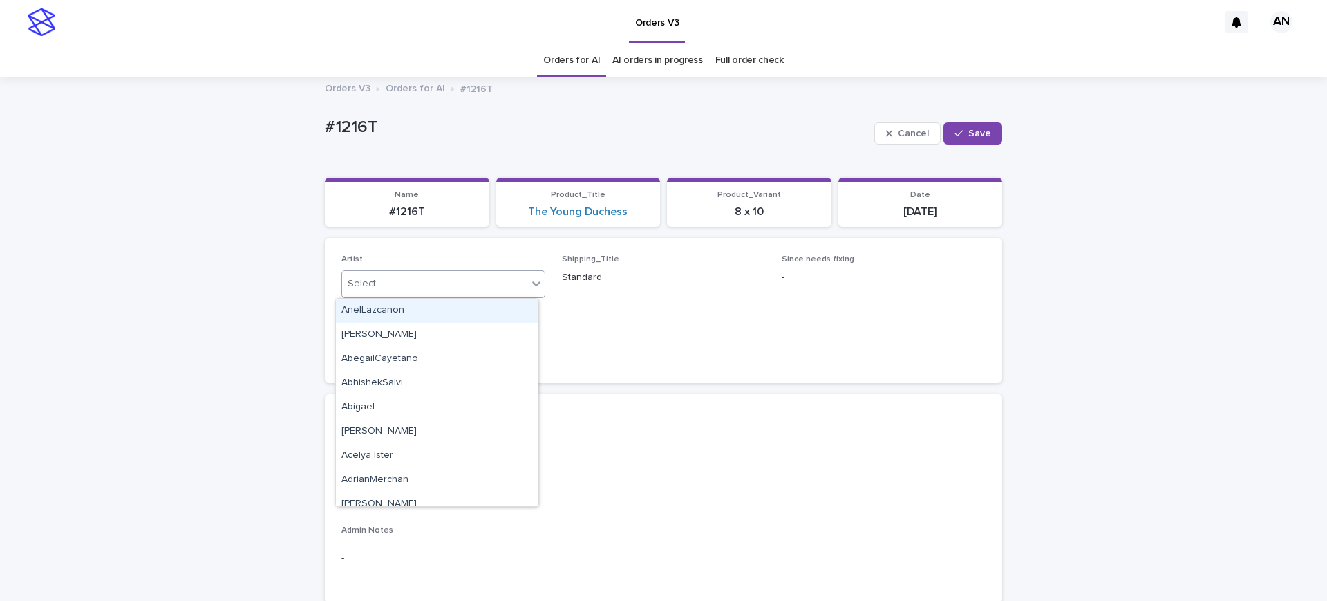
paste input "****"
type input "****"
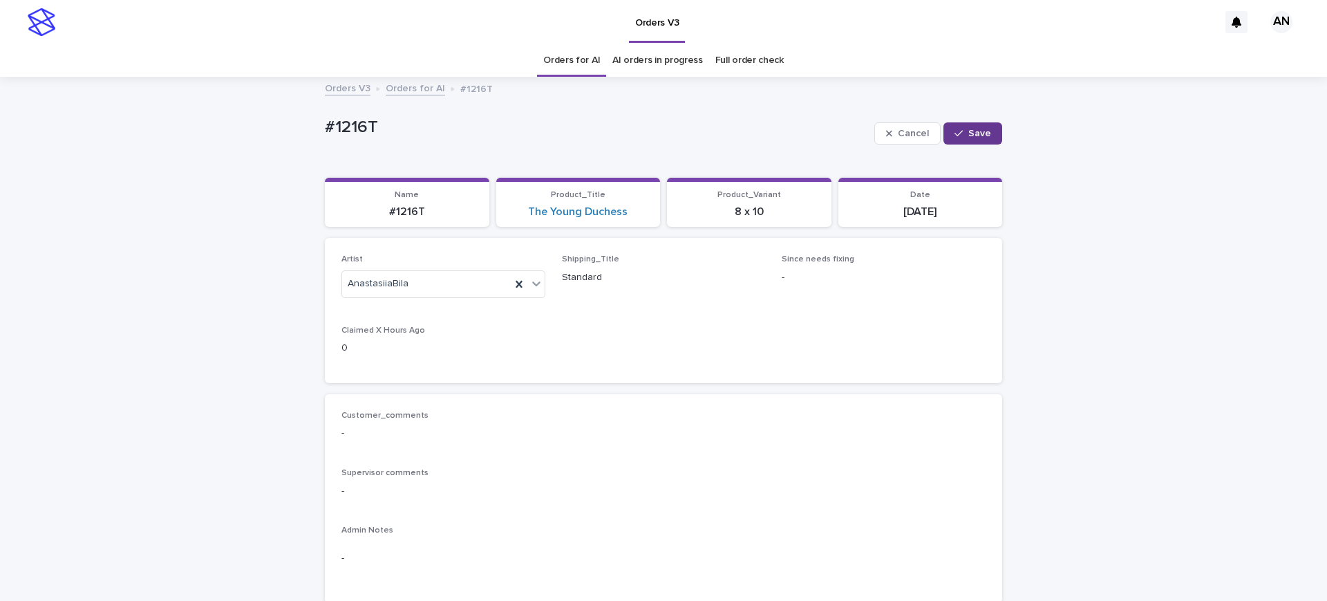
click at [969, 123] on button "Save" at bounding box center [973, 133] width 59 height 22
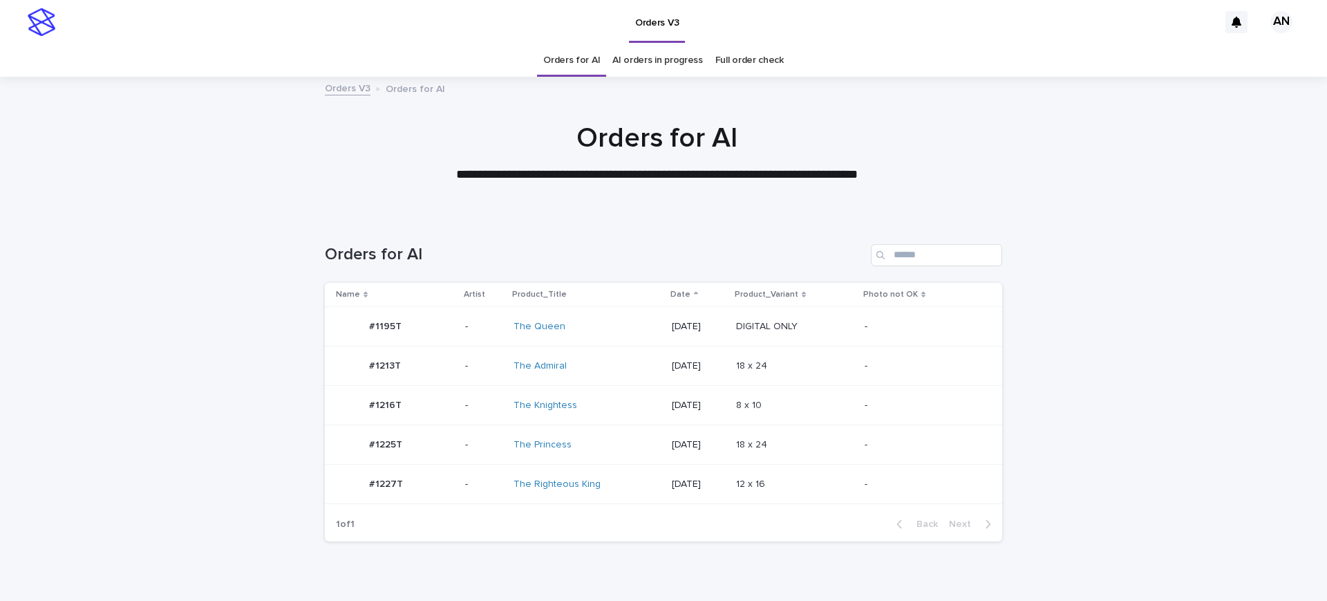
click at [928, 394] on div "-" at bounding box center [922, 405] width 115 height 23
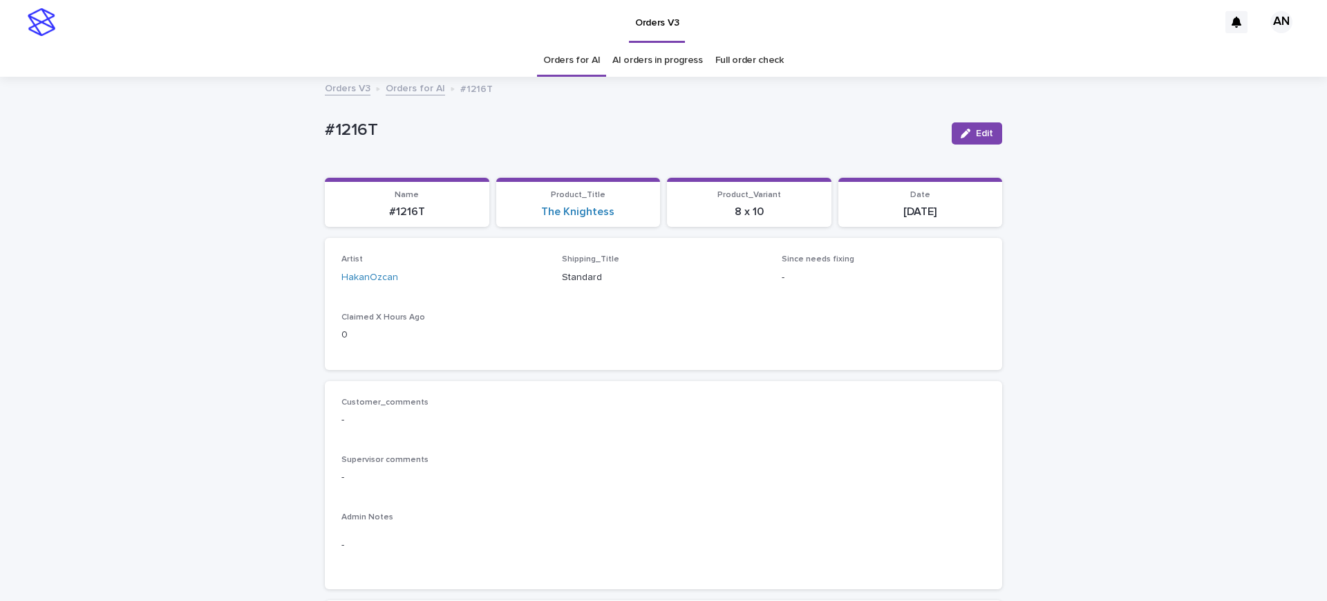
click at [590, 52] on link "Orders for AI" at bounding box center [571, 60] width 57 height 32
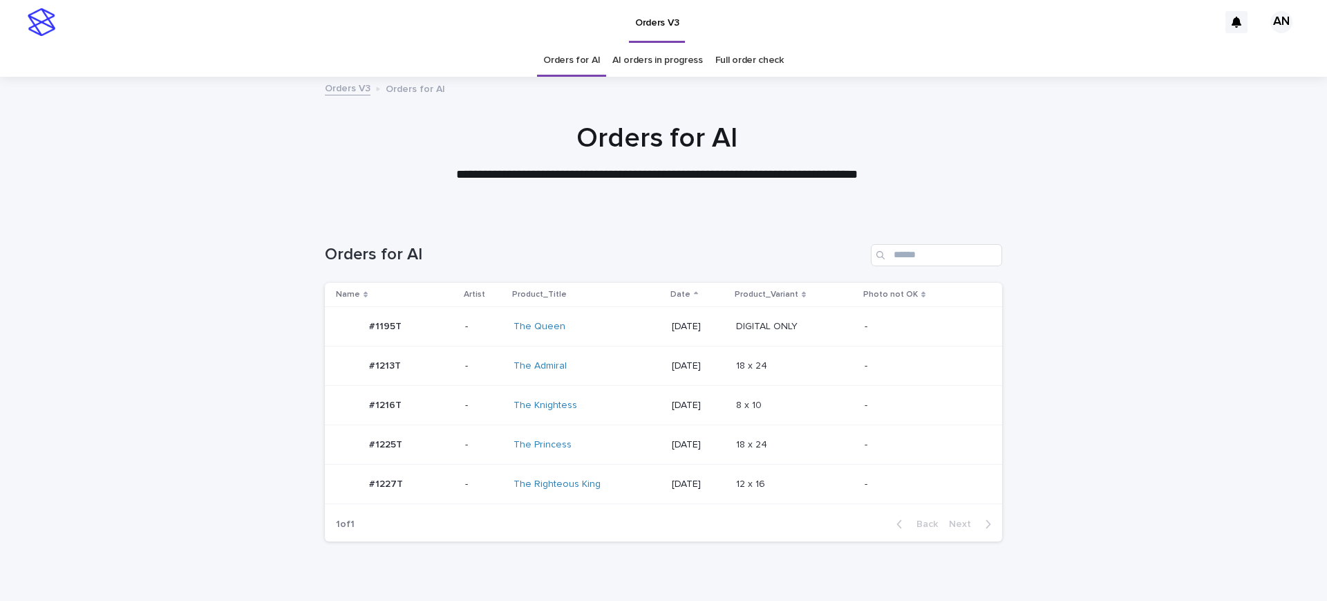
click at [902, 427] on div "Loading... Saving… Loading... Saving… Orders for AI Name Artist Product_Title D…" at bounding box center [663, 401] width 691 height 370
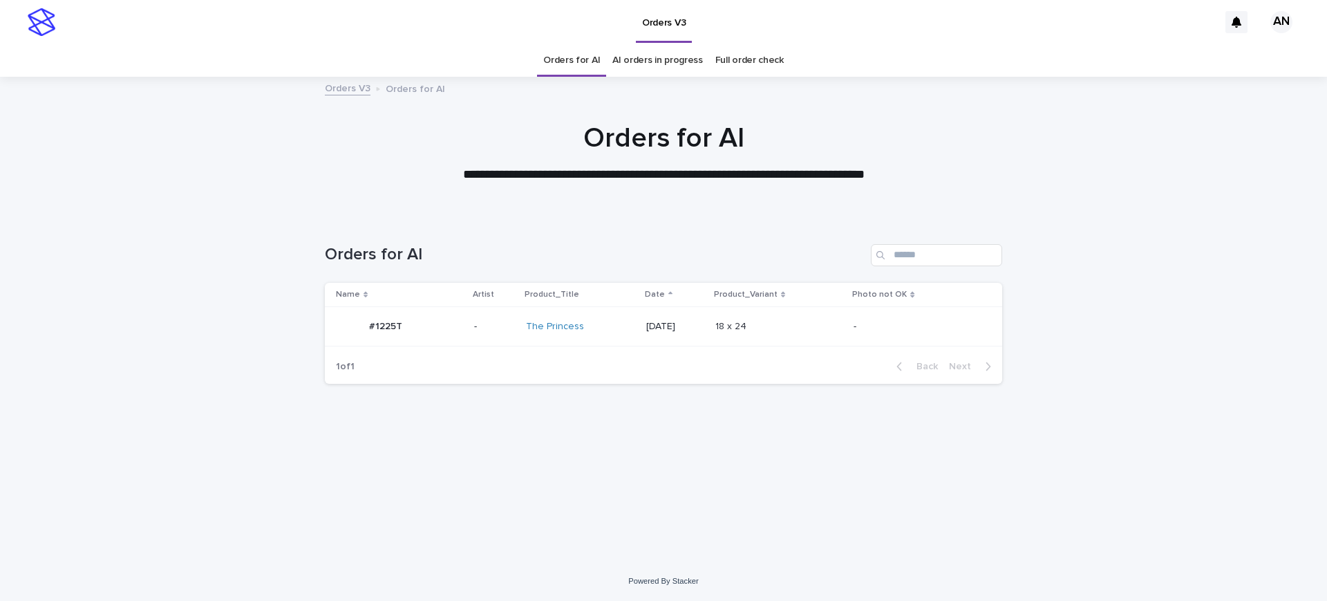
click at [898, 323] on p "-" at bounding box center [911, 327] width 115 height 12
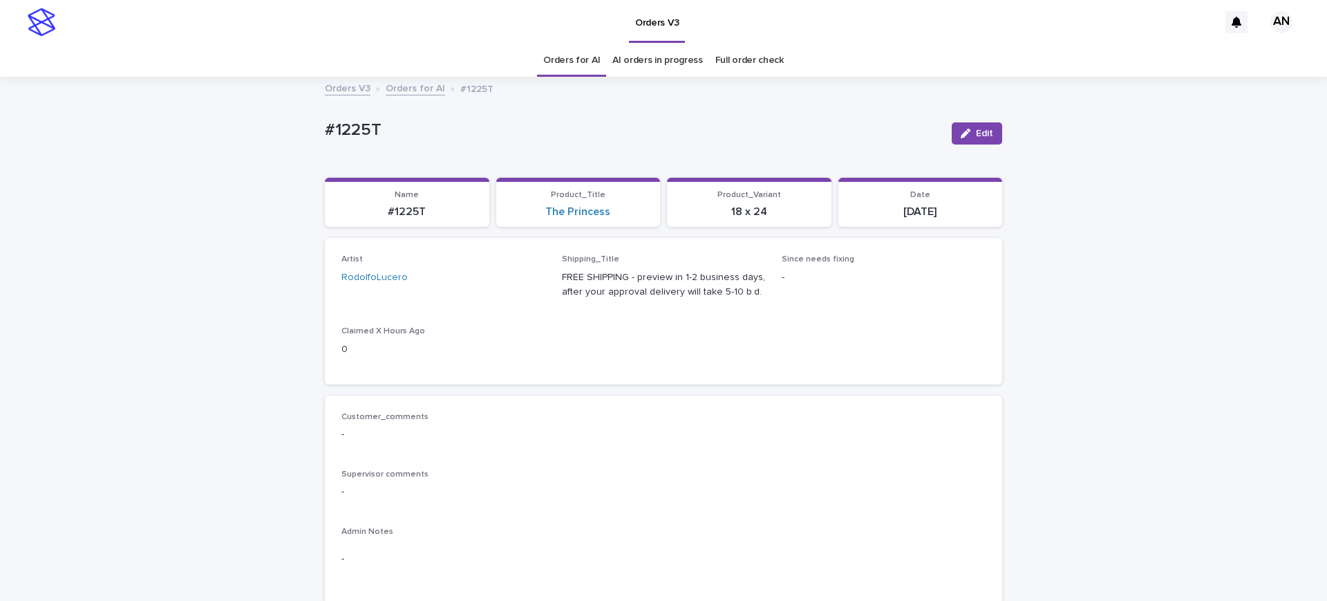
click at [563, 63] on link "Orders for AI" at bounding box center [571, 60] width 57 height 32
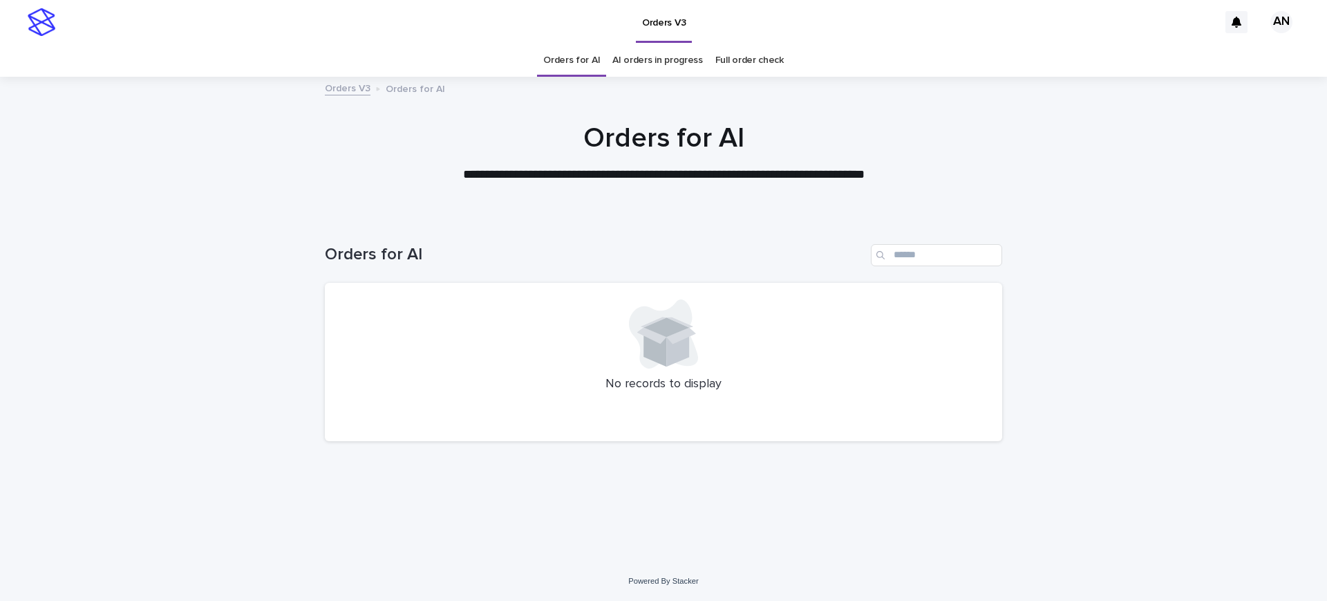
drag, startPoint x: 1224, startPoint y: 292, endPoint x: 1067, endPoint y: 205, distance: 179.5
click at [1224, 292] on div "Loading... Saving… Loading... Saving… Orders for AI No records to display" at bounding box center [663, 388] width 1327 height 345
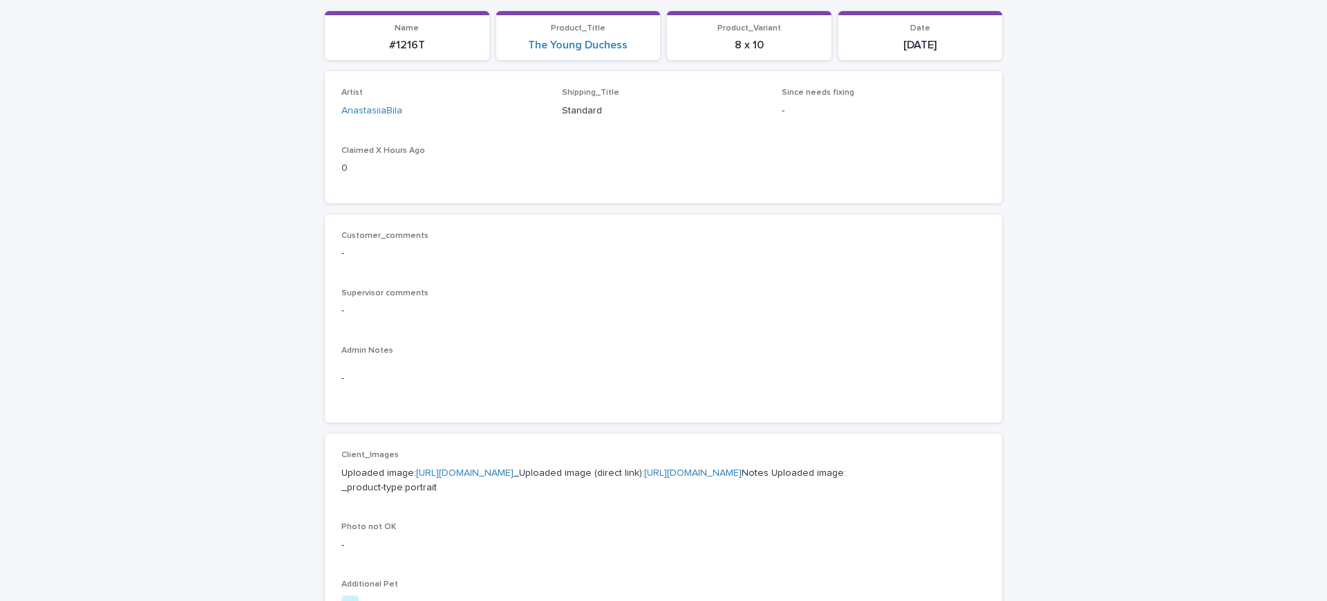
scroll to position [518, 0]
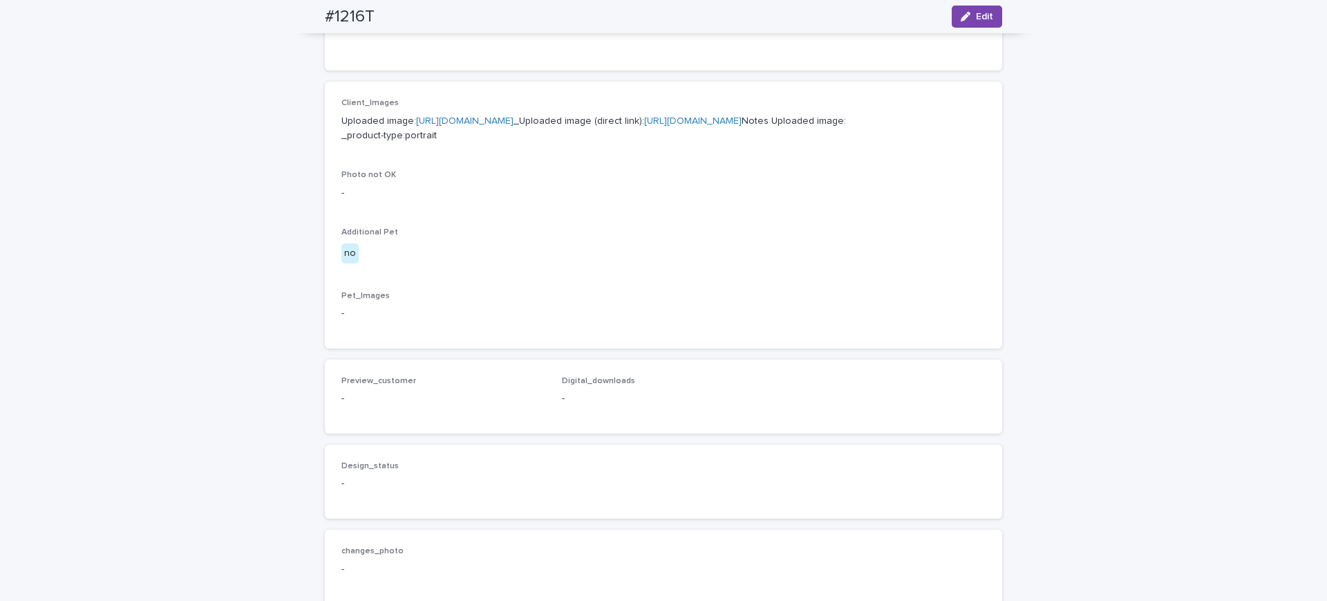
click at [478, 124] on link "[URL][DOMAIN_NAME]" at bounding box center [464, 121] width 97 height 10
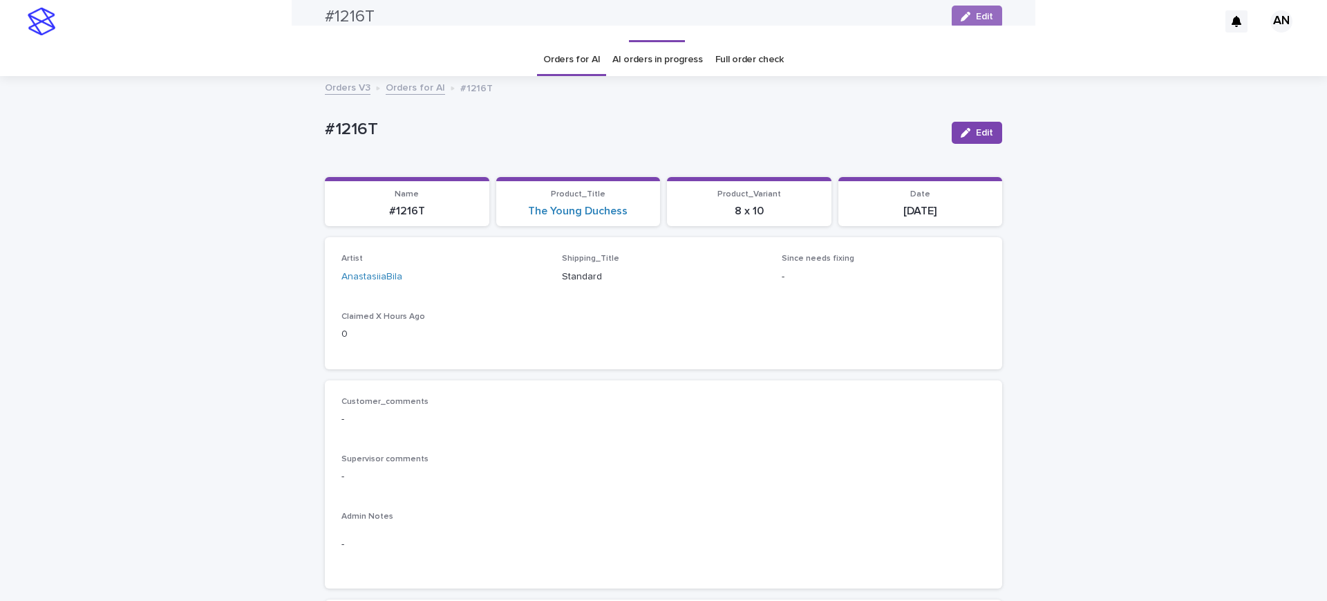
scroll to position [0, 0]
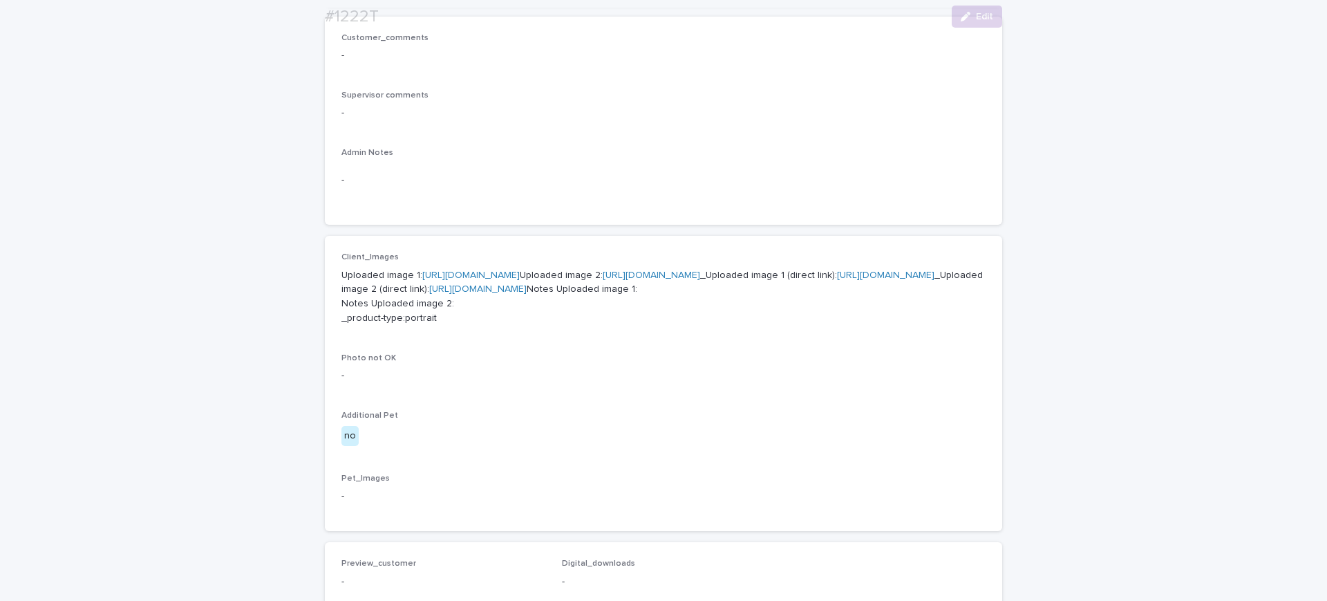
scroll to position [518, 0]
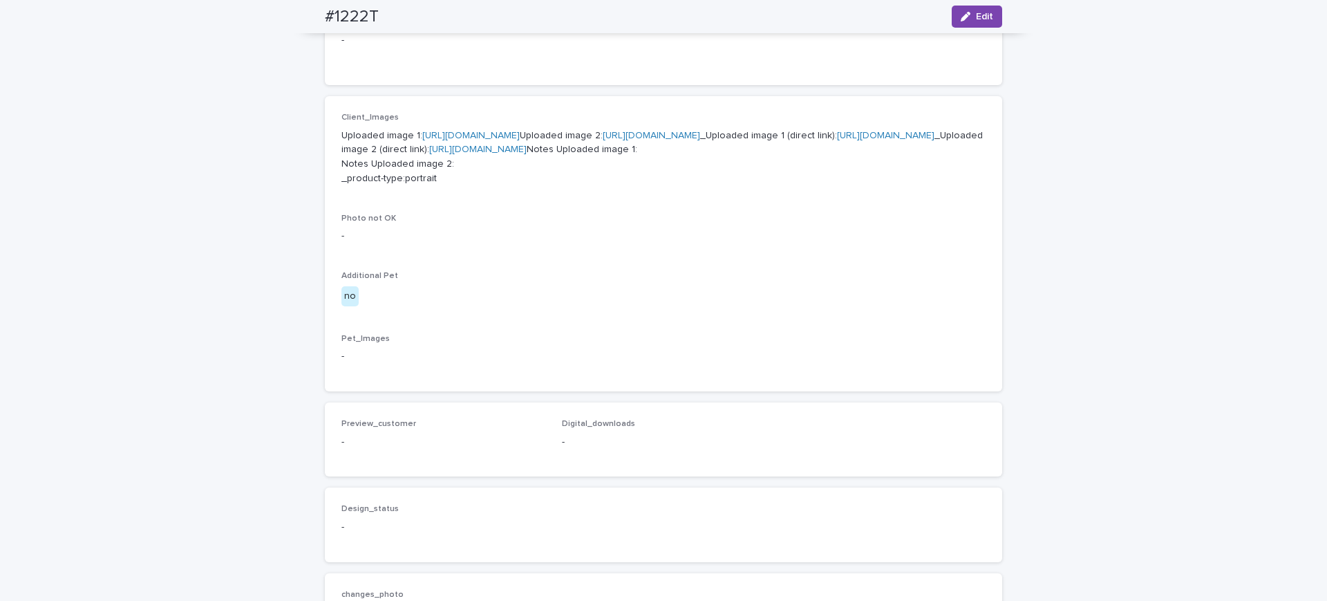
click at [438, 138] on link "[URL][DOMAIN_NAME]" at bounding box center [470, 136] width 97 height 10
click at [603, 140] on link "[URL][DOMAIN_NAME]" at bounding box center [651, 136] width 97 height 10
click at [837, 140] on link "[URL][DOMAIN_NAME]" at bounding box center [885, 136] width 97 height 10
click at [510, 154] on link "[URL][DOMAIN_NAME]" at bounding box center [477, 149] width 97 height 10
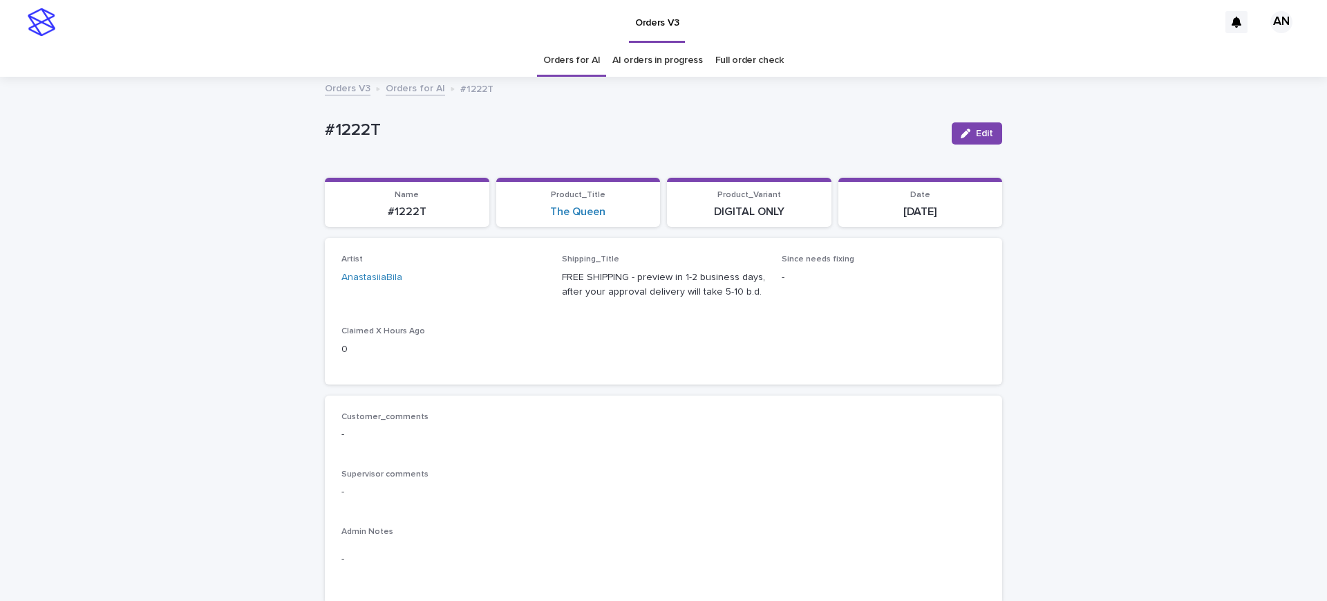
drag, startPoint x: 281, startPoint y: 306, endPoint x: 279, endPoint y: 293, distance: 13.2
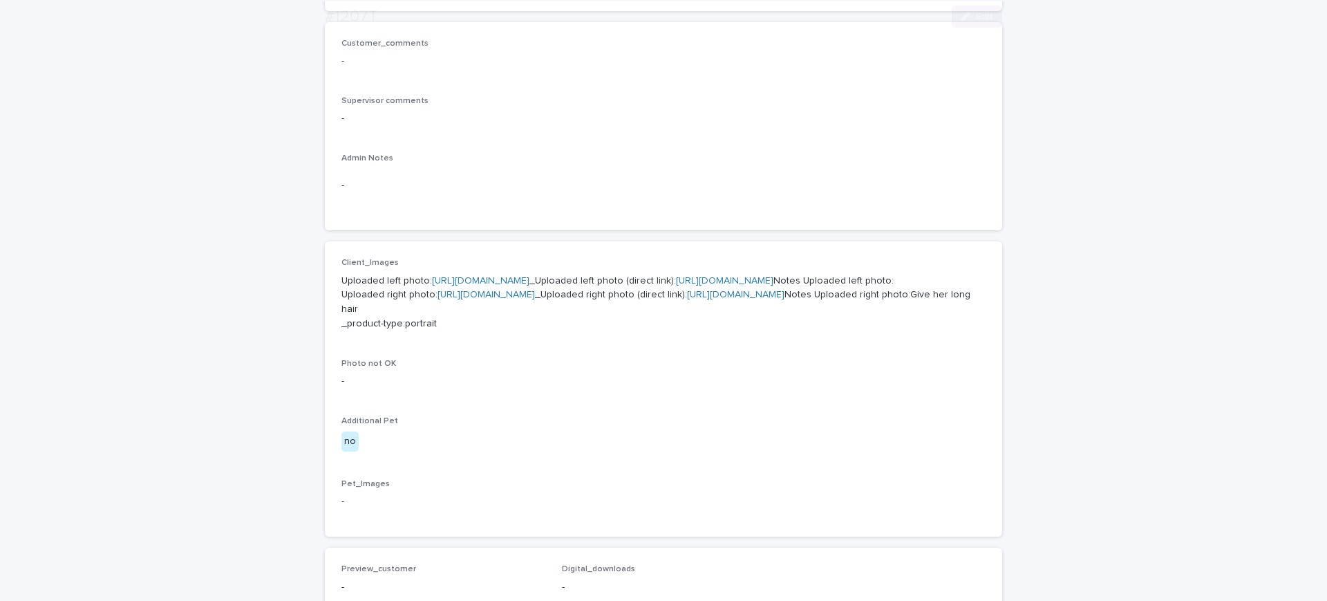
scroll to position [432, 0]
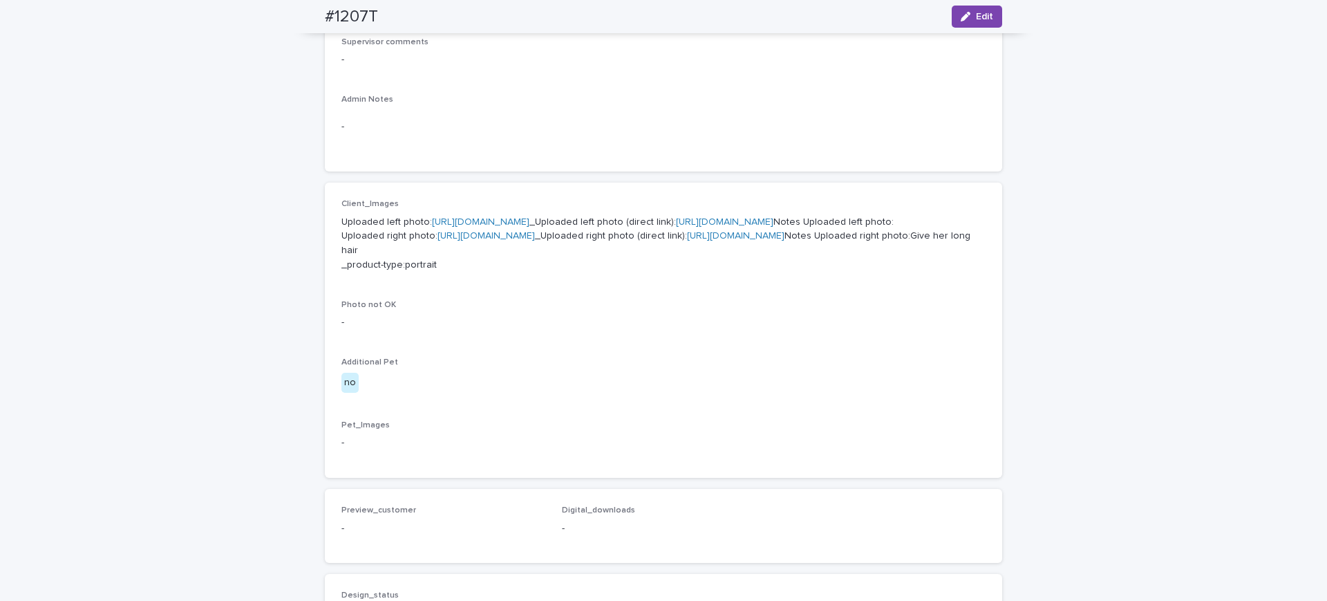
click at [491, 220] on link "https://cdn.shopify.com-uploadkit.app/s/files/1/0033/4807/0511/files/download.h…" at bounding box center [480, 222] width 97 height 10
click at [481, 241] on link "[URL][DOMAIN_NAME]" at bounding box center [486, 236] width 97 height 10
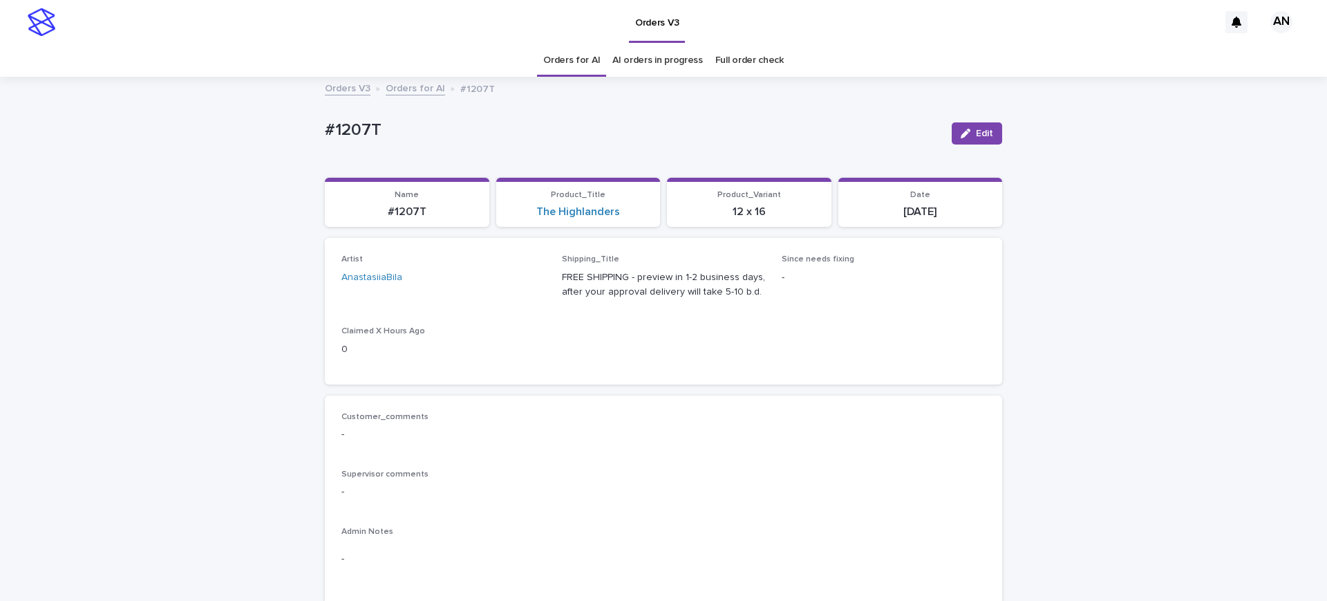
click at [780, 357] on div "Artist AnastasiiaBila Shipping_Title FREE SHIPPING - preview in 1-2 business da…" at bounding box center [663, 310] width 644 height 113
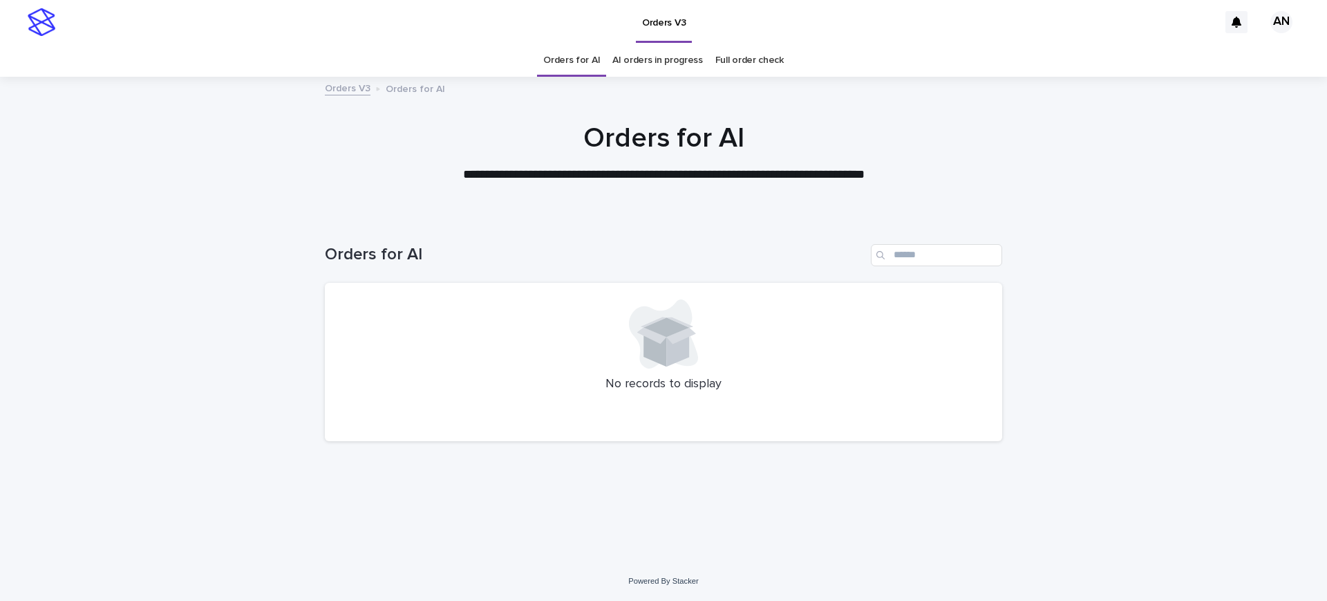
click at [1122, 248] on div "Loading... Saving… Loading... Saving… Orders for AI No records to display" at bounding box center [663, 388] width 1327 height 345
click at [679, 65] on link "AI orders in progress" at bounding box center [657, 60] width 91 height 32
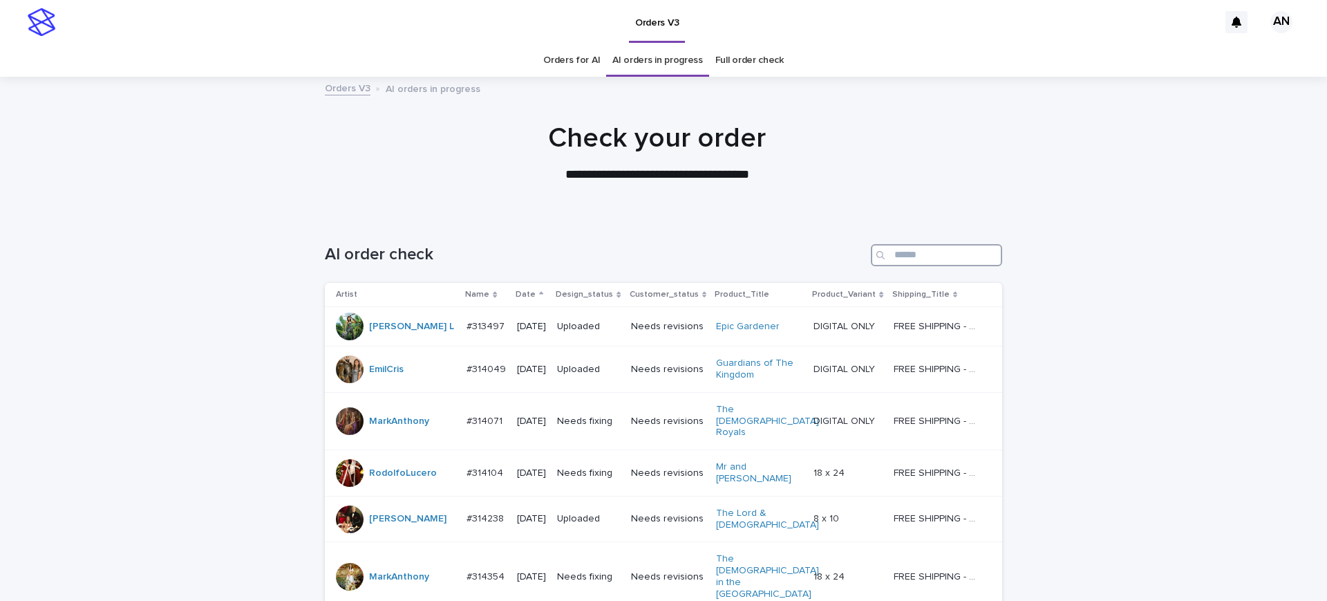
click at [941, 259] on input "Search" at bounding box center [936, 255] width 131 height 22
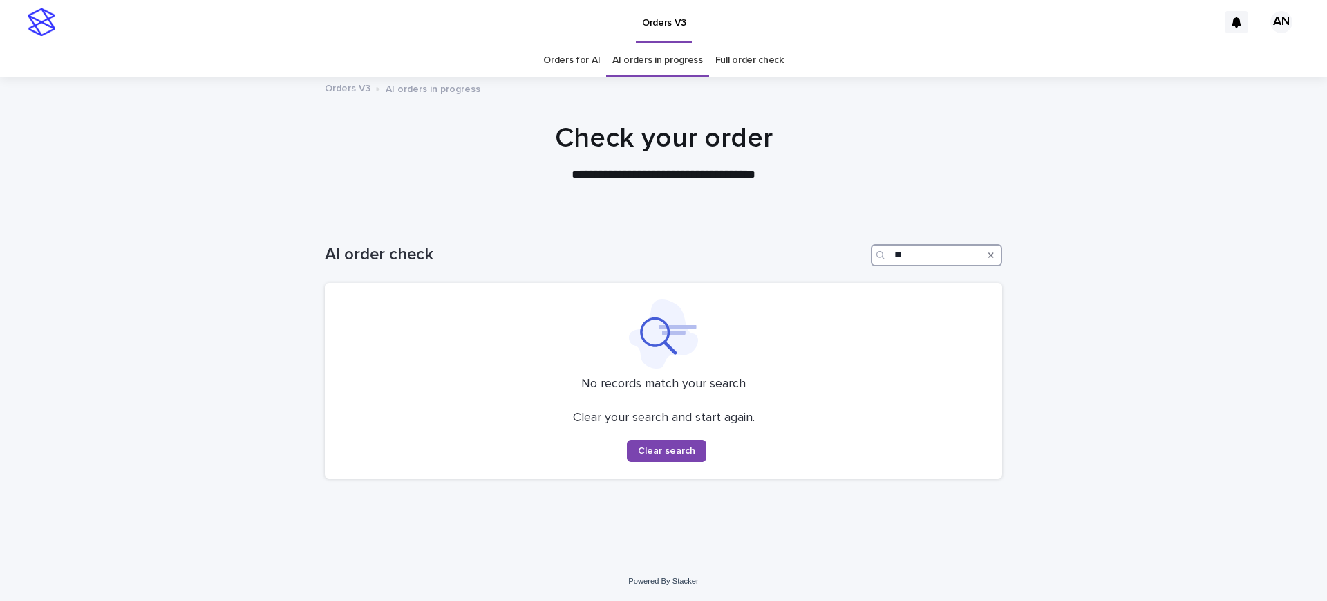
type input "*"
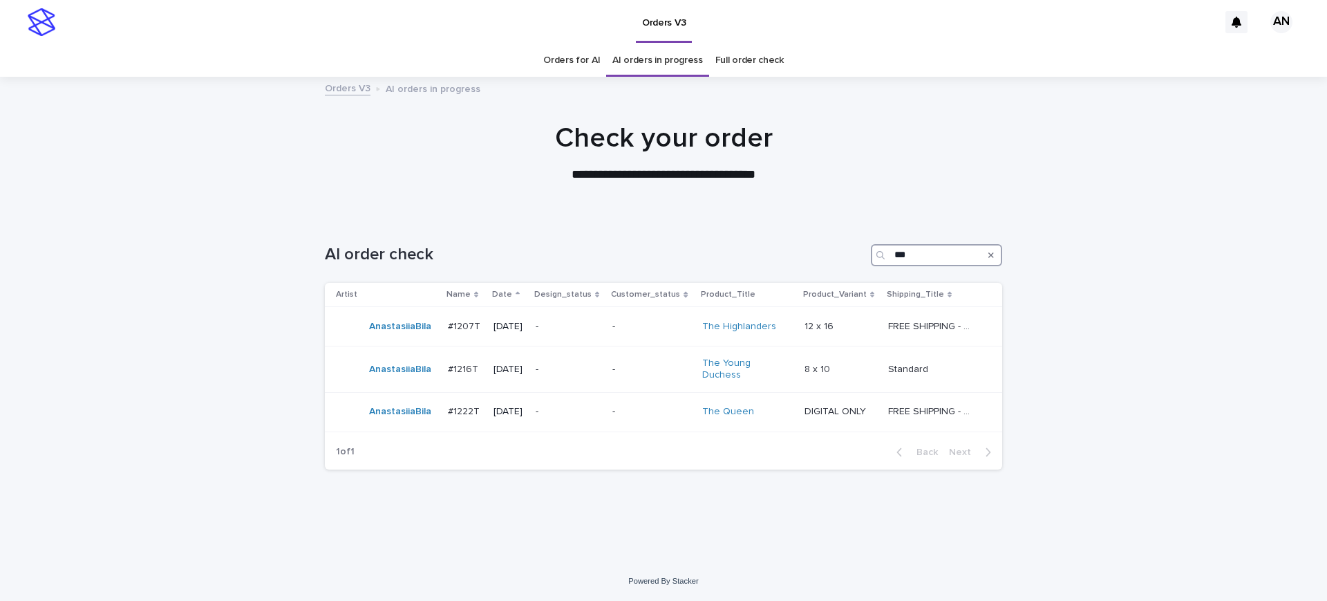
type input "***"
click at [1183, 353] on div "Loading... Saving… Loading... Saving… AI order check *** Artist Name Date Desig…" at bounding box center [663, 388] width 1327 height 345
click at [567, 59] on link "Orders for AI" at bounding box center [571, 60] width 57 height 32
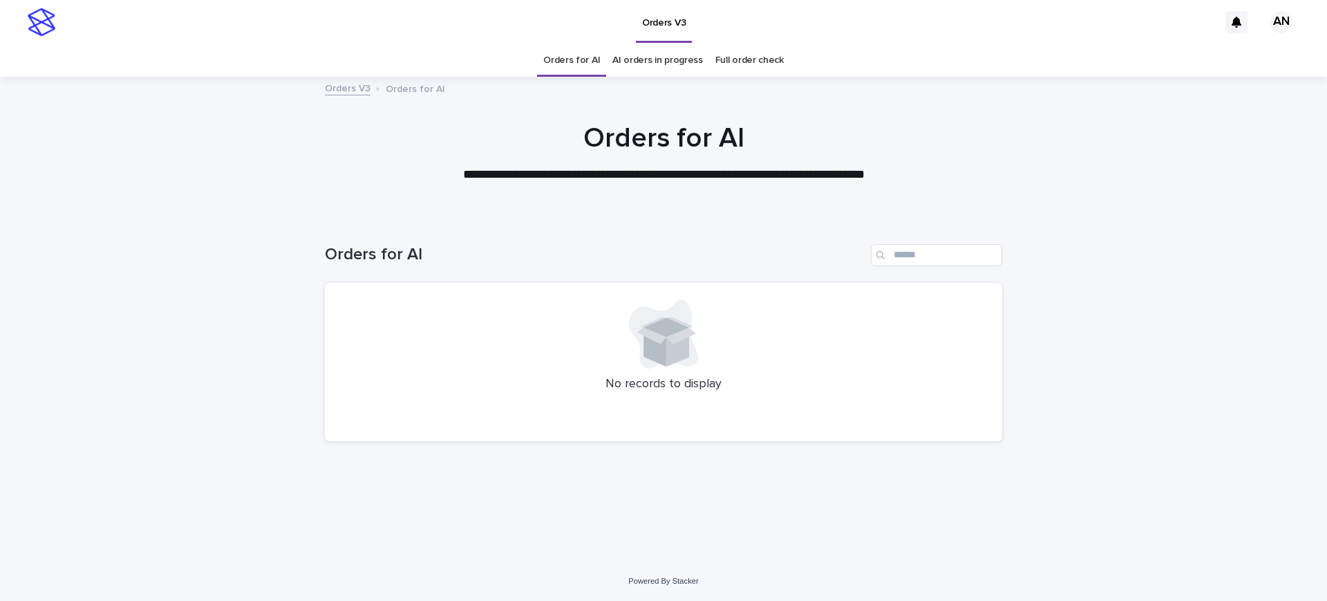
click at [1212, 241] on div "Loading... Saving… Loading... Saving… Orders for AI No records to display" at bounding box center [663, 388] width 1327 height 345
click at [649, 57] on link "AI orders in progress" at bounding box center [657, 60] width 91 height 32
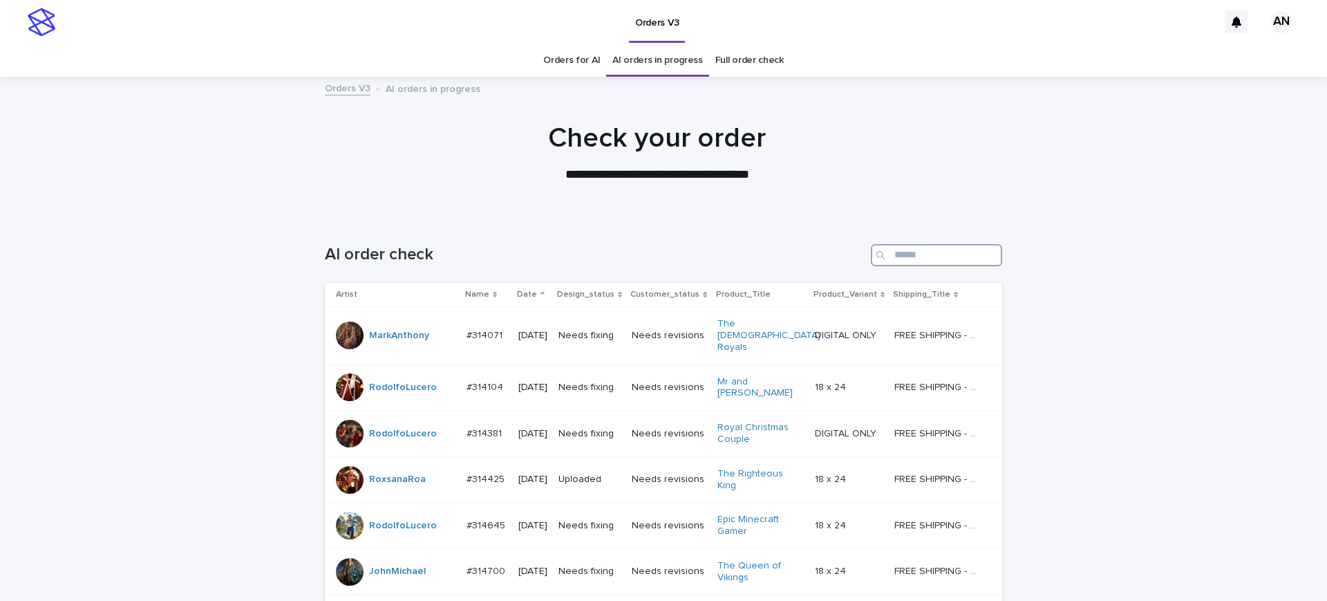
click at [923, 255] on input "Search" at bounding box center [936, 255] width 131 height 22
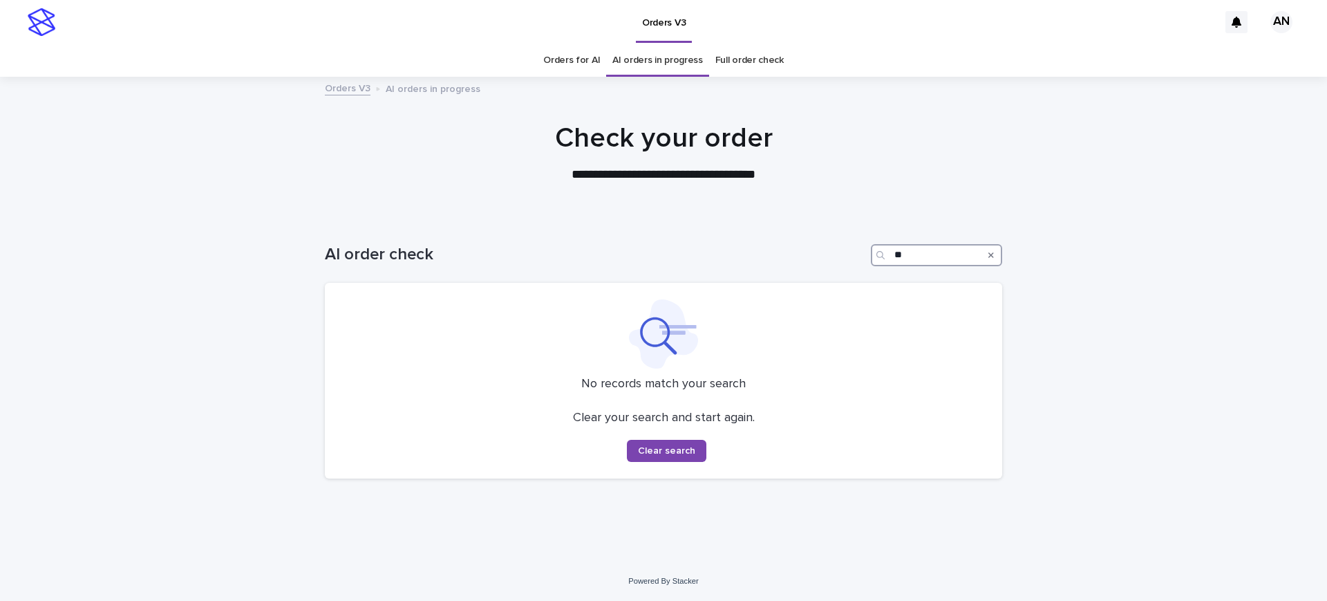
type input "*"
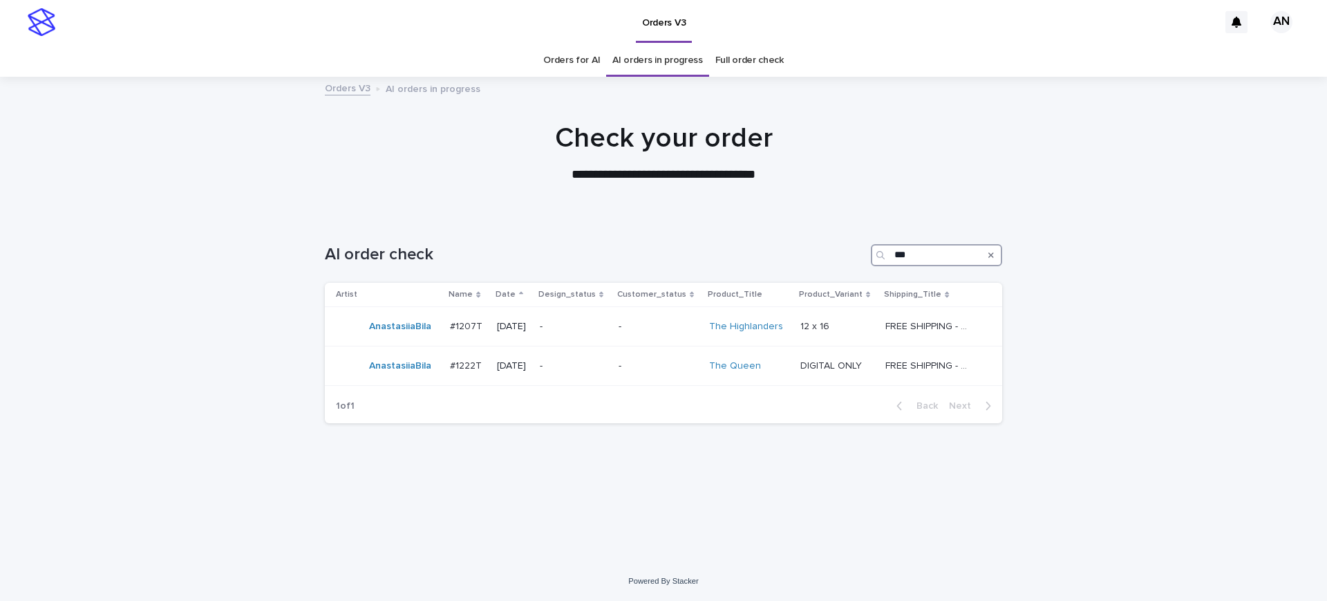
type input "***"
click at [584, 53] on link "Orders for AI" at bounding box center [571, 60] width 57 height 32
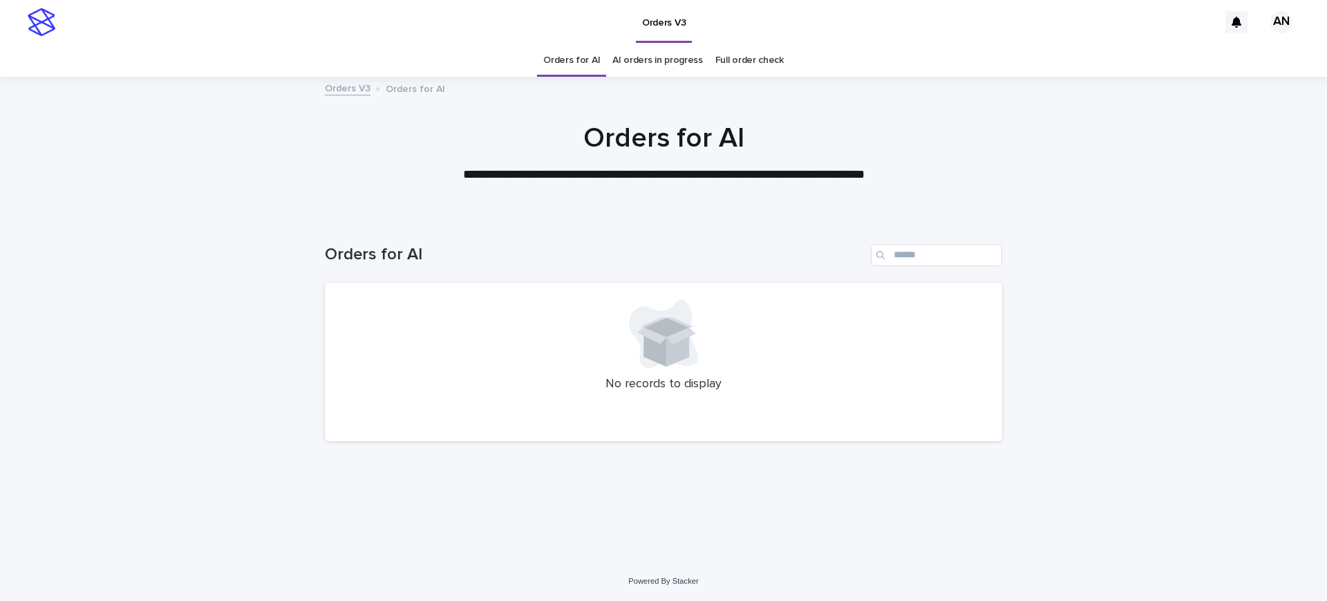
drag, startPoint x: 1093, startPoint y: 265, endPoint x: 800, endPoint y: 32, distance: 374.3
click at [1093, 265] on div "Loading... Saving… Loading... Saving… Orders for AI No records to display" at bounding box center [663, 388] width 1327 height 345
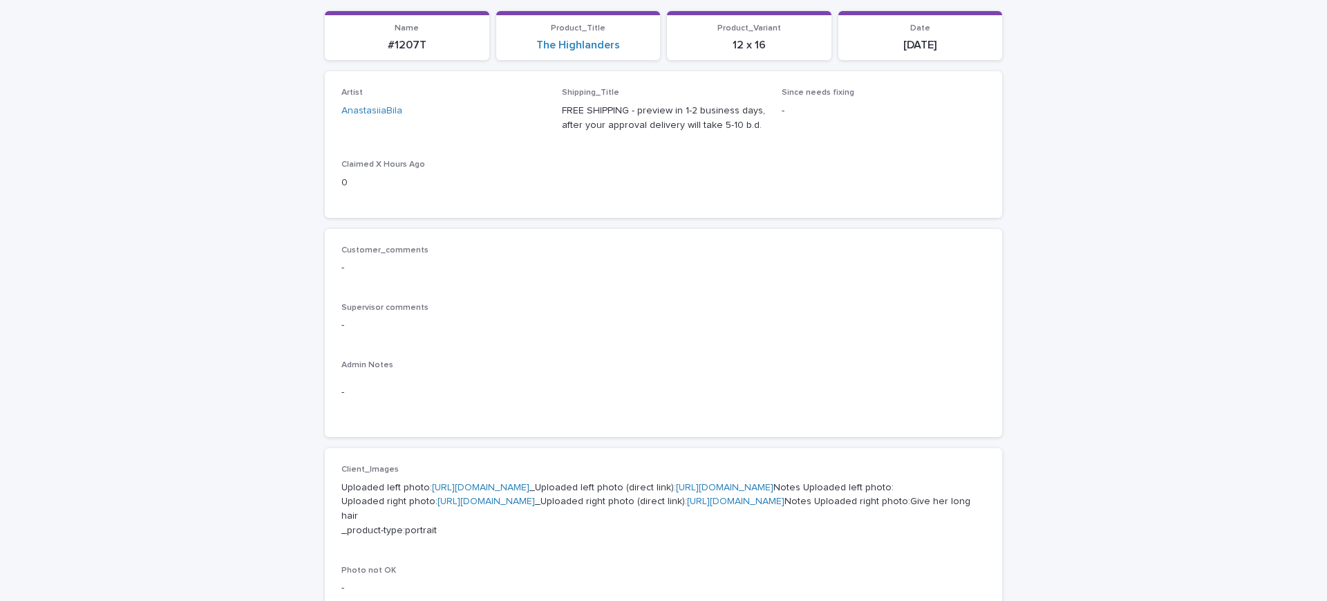
scroll to position [432, 0]
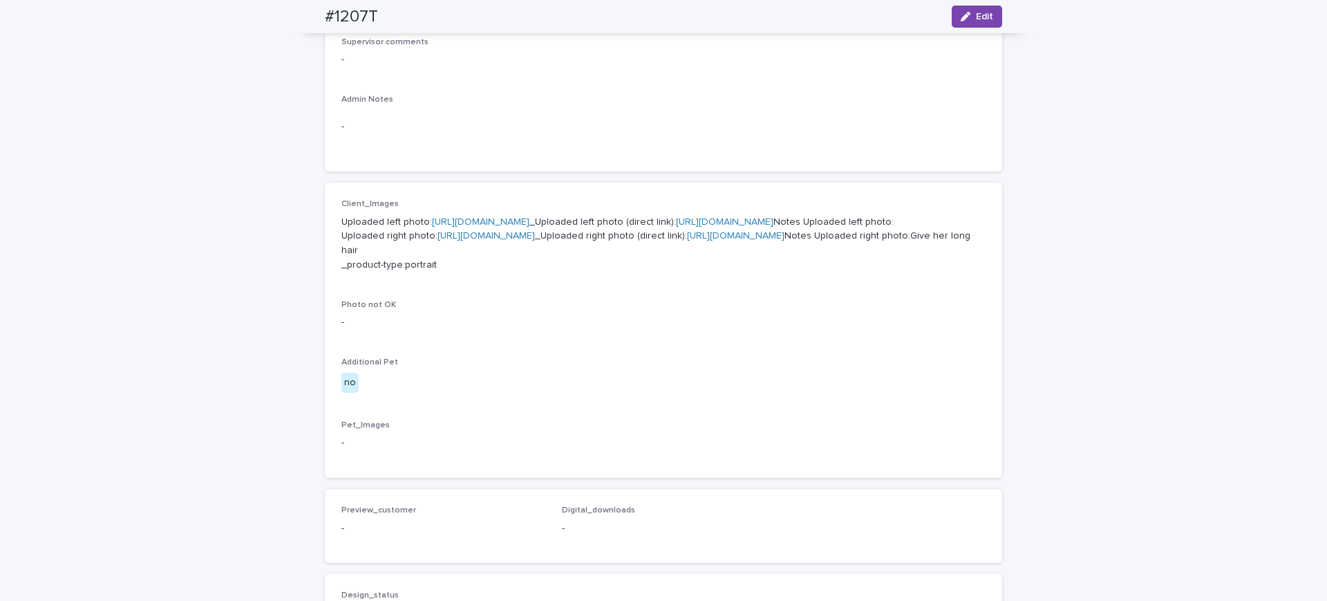
drag, startPoint x: 329, startPoint y: 206, endPoint x: 592, endPoint y: 395, distance: 323.4
click at [592, 395] on div "Client_Images Uploaded left photo: [URL][DOMAIN_NAME] _Uploaded left photo (dir…" at bounding box center [663, 329] width 677 height 295
copy div "Client_Images Uploaded left photo: [URL][DOMAIN_NAME] _Uploaded left photo (dir…"
click at [655, 43] on p "Supervisor comments" at bounding box center [663, 42] width 644 height 10
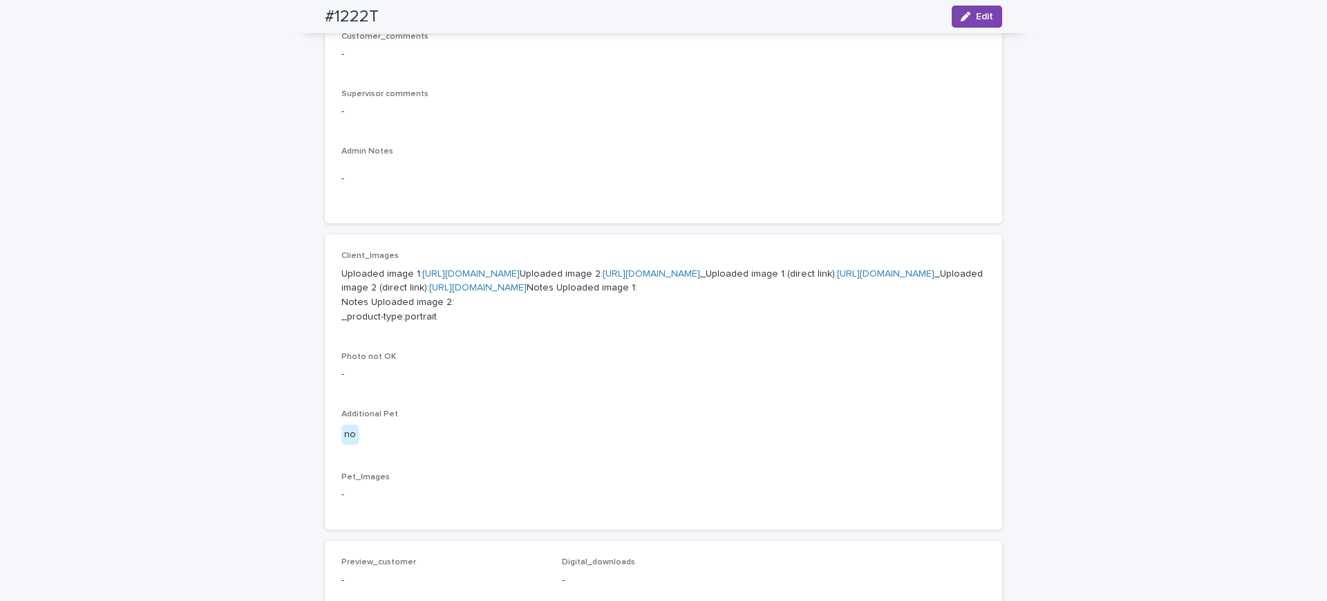
scroll to position [432, 0]
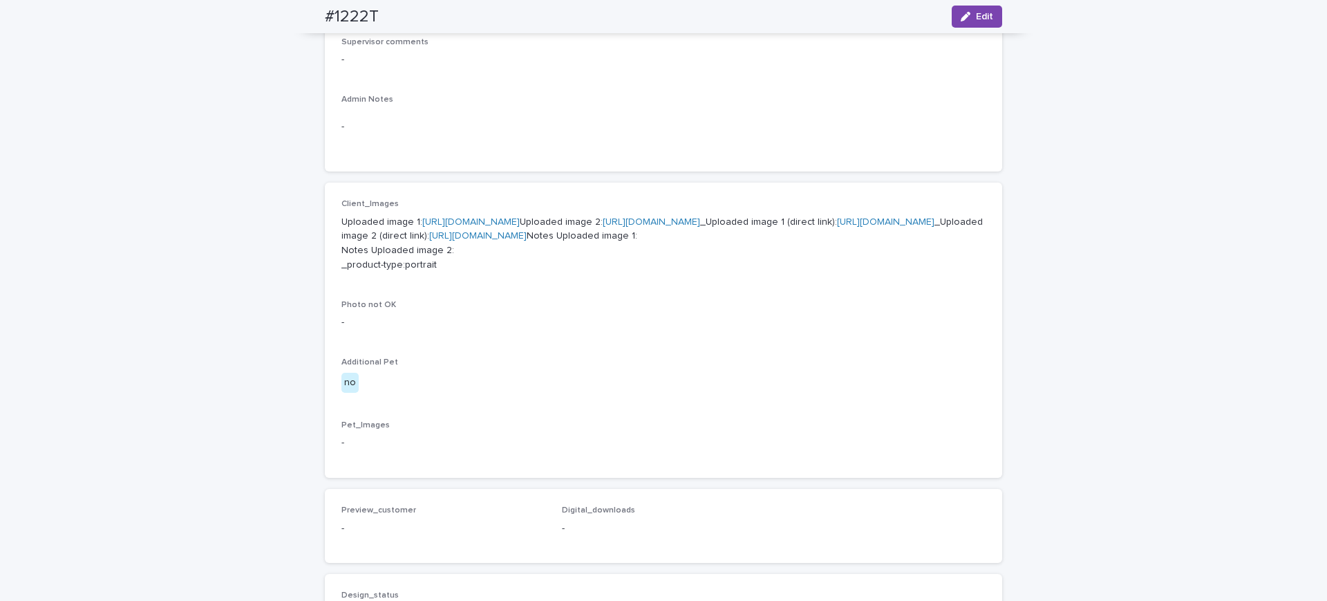
drag, startPoint x: 335, startPoint y: 220, endPoint x: 492, endPoint y: 406, distance: 242.8
click at [492, 406] on div "Client_Images Uploaded image 1: https://cdn.shopify.com-uploadkit.app/s/files/1…" at bounding box center [663, 329] width 677 height 295
copy p "Uploaded image 1: https://cdn.shopify.com-uploadkit.app/s/files/1/0033/4807/051…"
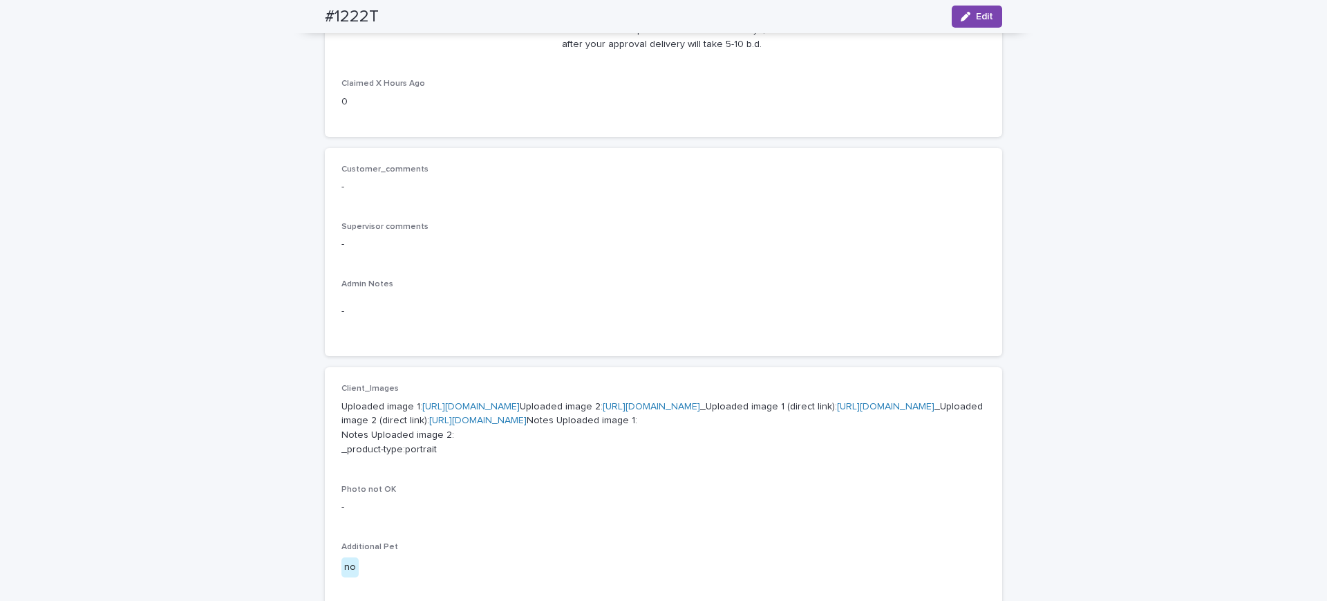
scroll to position [0, 0]
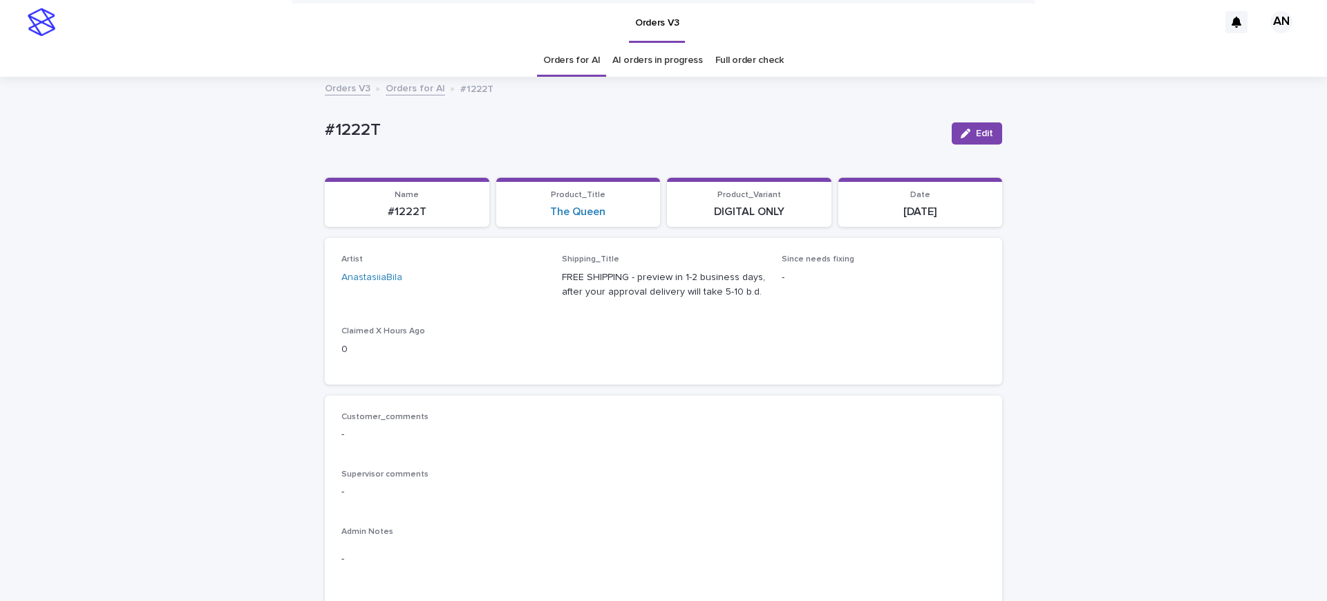
drag, startPoint x: 820, startPoint y: 388, endPoint x: 819, endPoint y: 328, distance: 60.8
click at [820, 388] on div "Loading... Saving… Artist AnastasiiaBila Shipping_Title FREE SHIPPING - preview…" at bounding box center [663, 316] width 677 height 157
